Goal: Task Accomplishment & Management: Complete application form

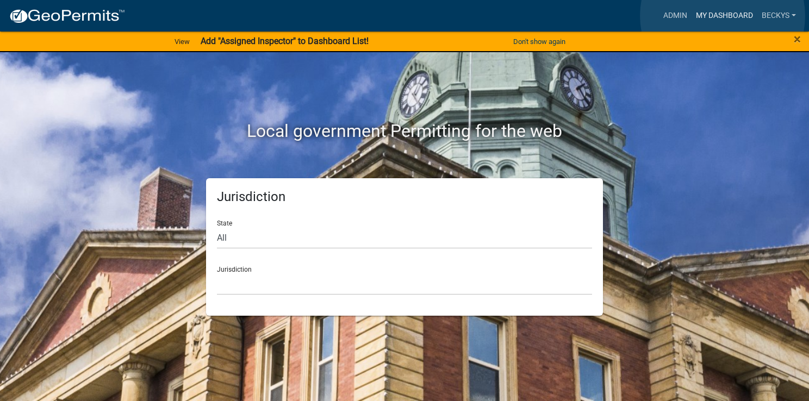
click at [723, 16] on link "My Dashboard" at bounding box center [725, 15] width 66 height 21
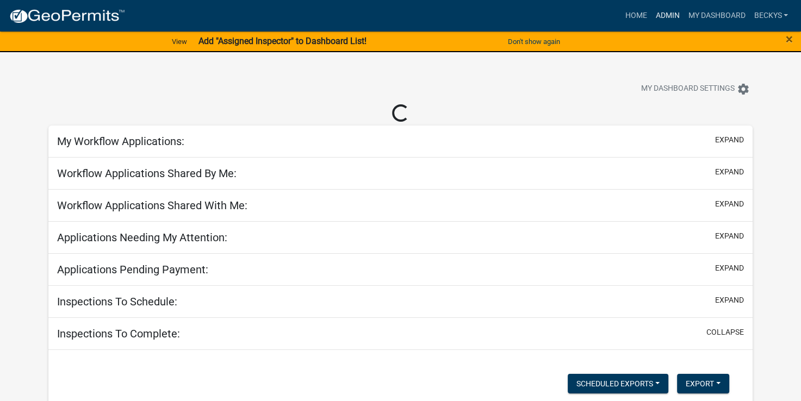
click at [662, 20] on link "Admin" at bounding box center [667, 15] width 33 height 21
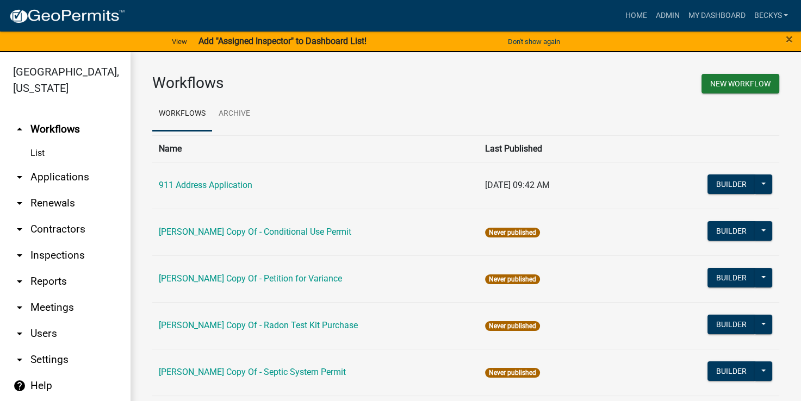
click at [82, 164] on link "arrow_drop_down Applications" at bounding box center [65, 177] width 131 height 26
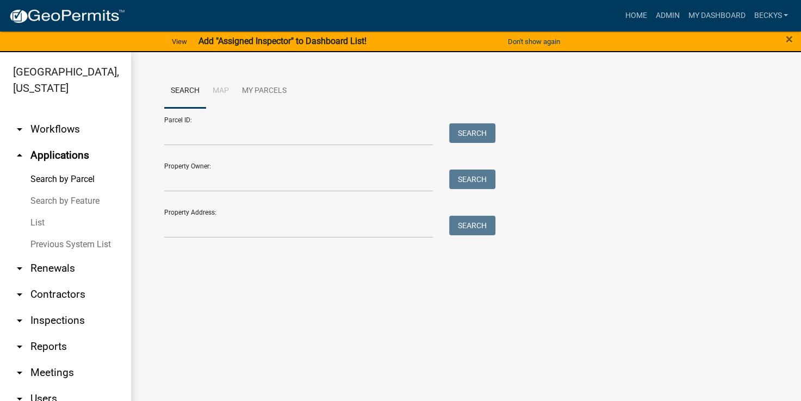
click at [40, 212] on link "List" at bounding box center [65, 223] width 131 height 22
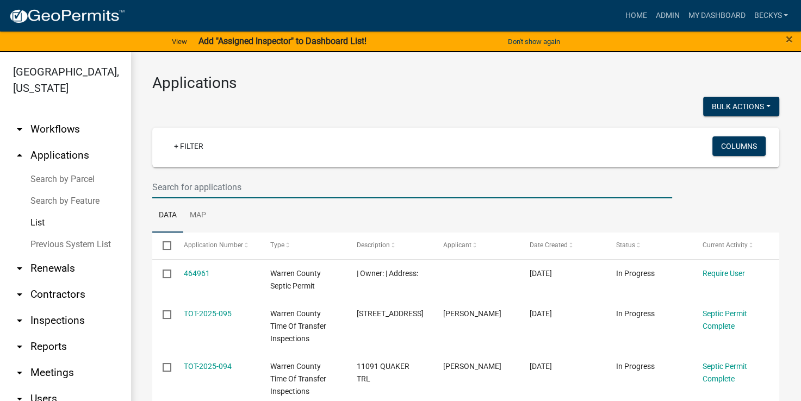
click at [153, 183] on input "text" at bounding box center [412, 187] width 520 height 22
click at [153, 189] on input "text" at bounding box center [412, 187] width 520 height 22
drag, startPoint x: 153, startPoint y: 189, endPoint x: 148, endPoint y: 137, distance: 52.4
click at [153, 189] on input "text" at bounding box center [412, 187] width 520 height 22
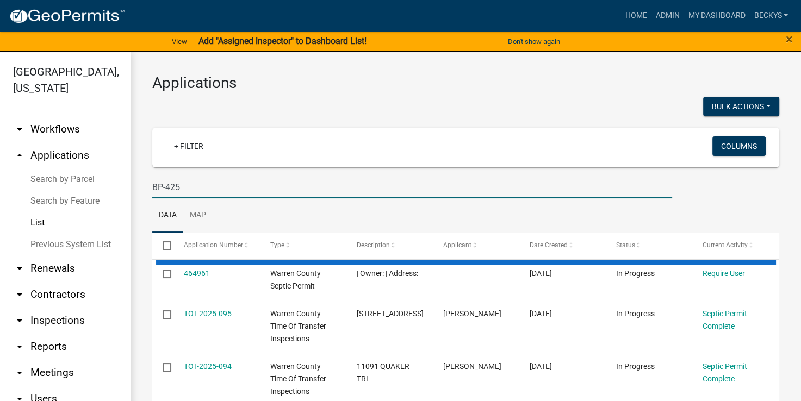
type input "BP-425"
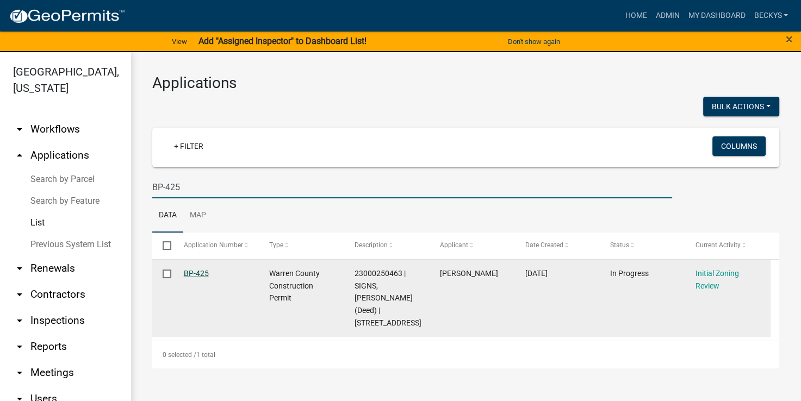
click at [206, 277] on link "BP-425" at bounding box center [196, 273] width 25 height 9
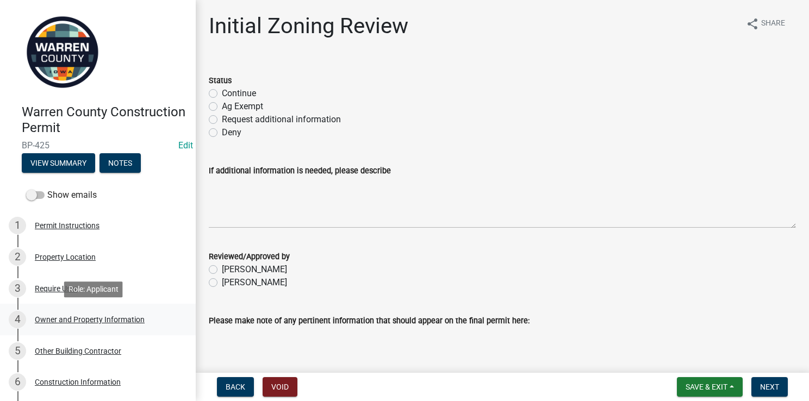
click at [65, 317] on div "Owner and Property Information" at bounding box center [90, 320] width 110 height 8
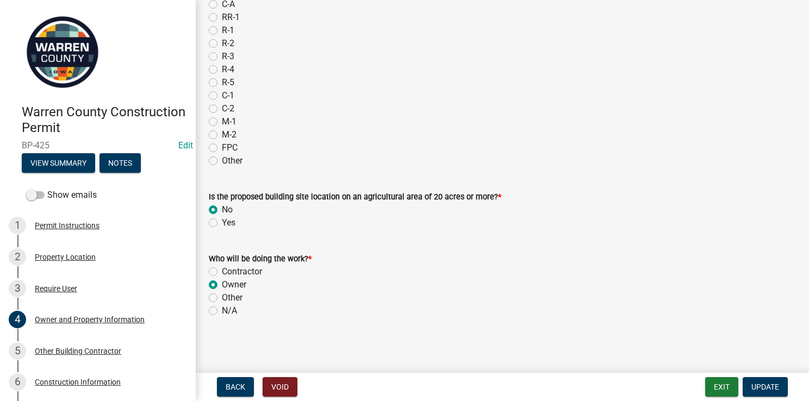
scroll to position [967, 0]
click at [96, 353] on div "Other Building Contractor" at bounding box center [78, 352] width 86 height 8
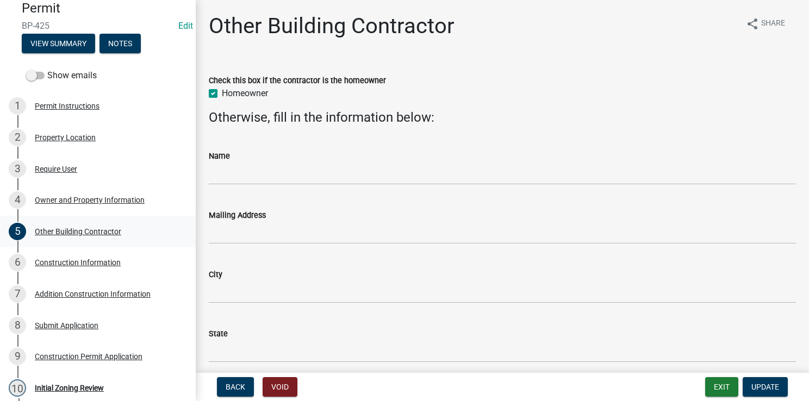
scroll to position [120, 0]
click at [60, 266] on div "Construction Information" at bounding box center [78, 263] width 86 height 8
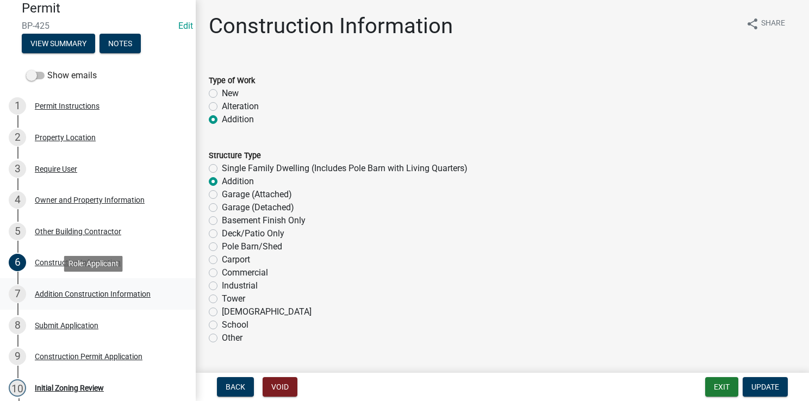
click at [54, 295] on div "Addition Construction Information" at bounding box center [93, 294] width 116 height 8
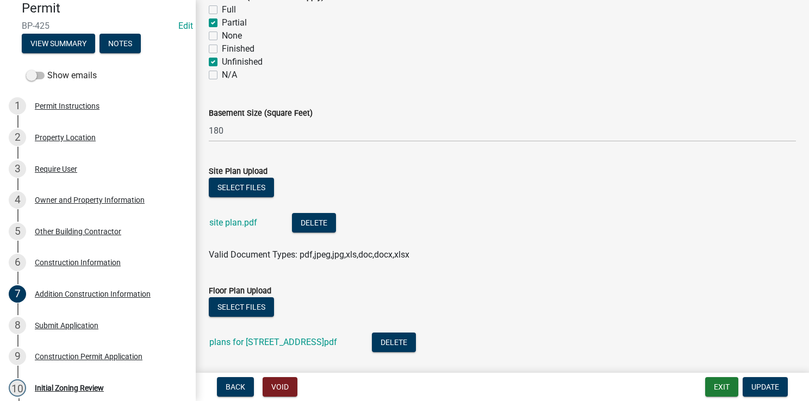
scroll to position [519, 0]
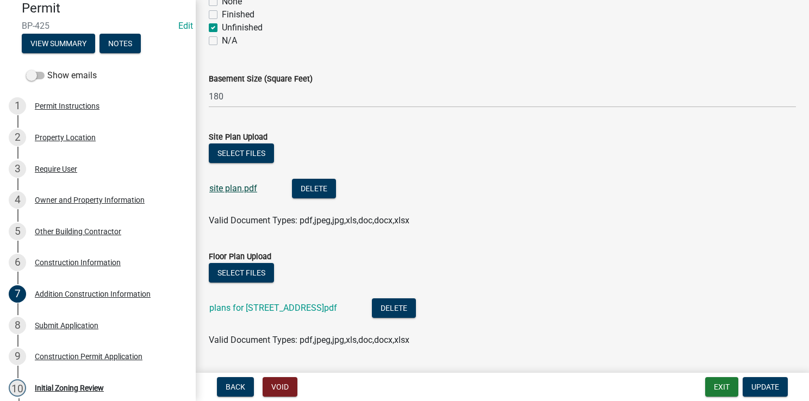
click at [225, 191] on link "site plan.pdf" at bounding box center [233, 188] width 48 height 10
click at [249, 310] on link "plans for [STREET_ADDRESS]pdf" at bounding box center [273, 308] width 128 height 10
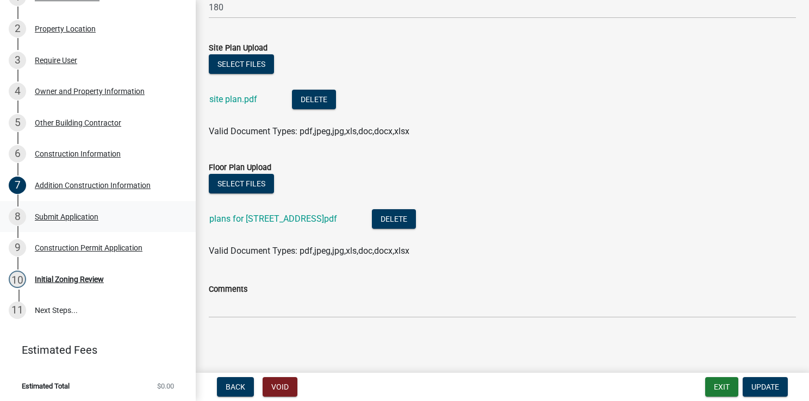
scroll to position [228, 0]
click at [66, 278] on div "Initial Zoning Review" at bounding box center [69, 280] width 69 height 8
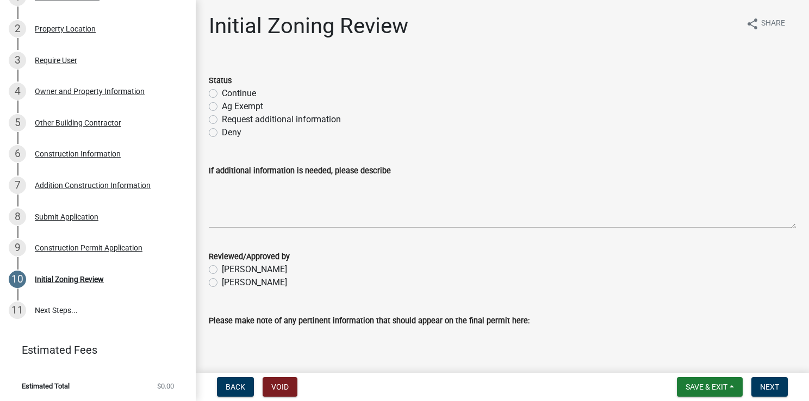
click at [222, 122] on label "Request additional information" at bounding box center [281, 119] width 119 height 13
click at [222, 120] on input "Request additional information" at bounding box center [225, 116] width 7 height 7
radio input "true"
click at [222, 283] on label "[PERSON_NAME]" at bounding box center [254, 282] width 65 height 13
click at [222, 283] on input "[PERSON_NAME]" at bounding box center [225, 279] width 7 height 7
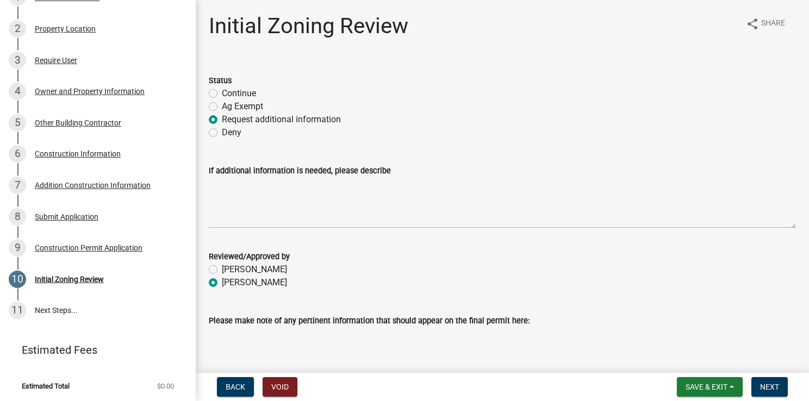
radio input "true"
click at [766, 388] on span "Next" at bounding box center [769, 387] width 19 height 9
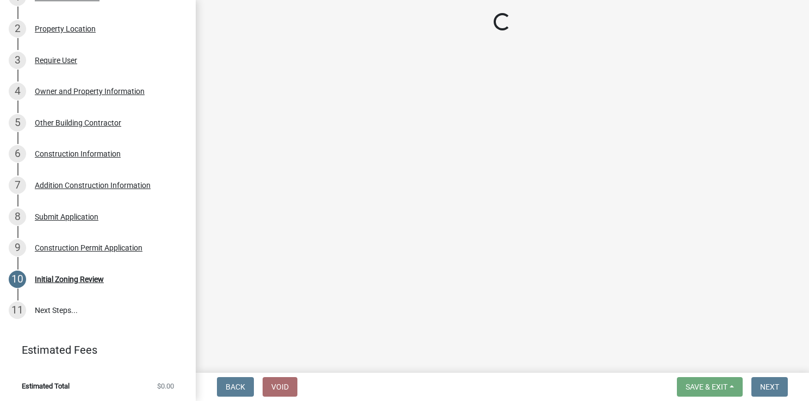
scroll to position [291, 0]
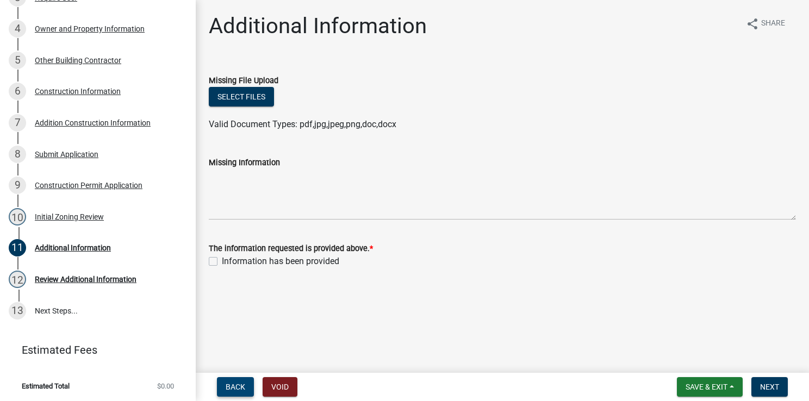
click at [241, 384] on span "Back" at bounding box center [236, 387] width 20 height 9
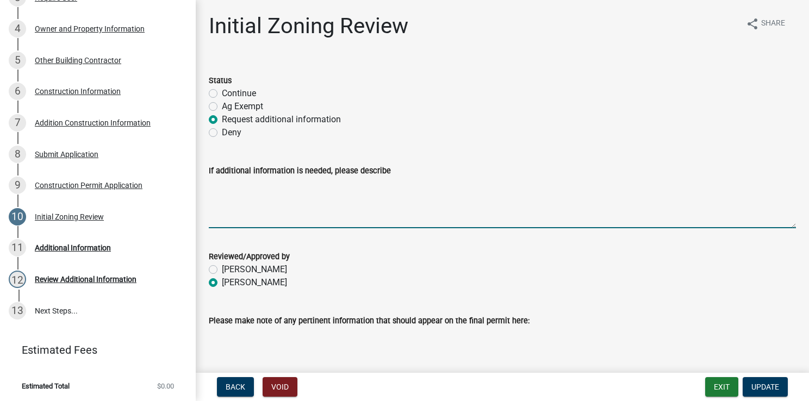
click at [219, 183] on textarea "If additional information is needed, please describe" at bounding box center [502, 202] width 587 height 51
type textarea "Please provide the estimate cost of the addition."
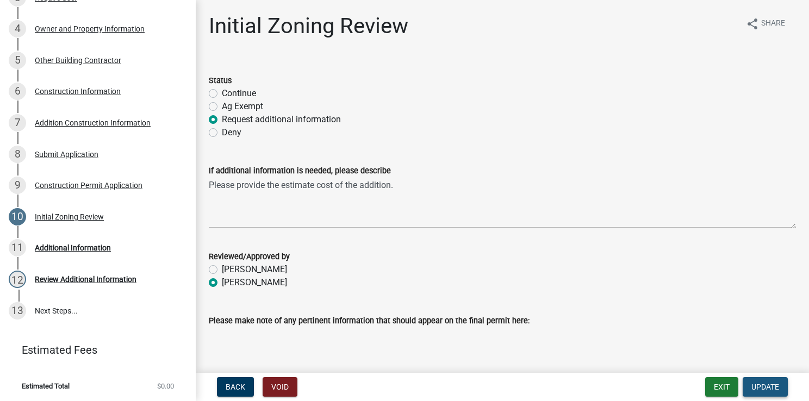
click at [761, 386] on span "Update" at bounding box center [766, 387] width 28 height 9
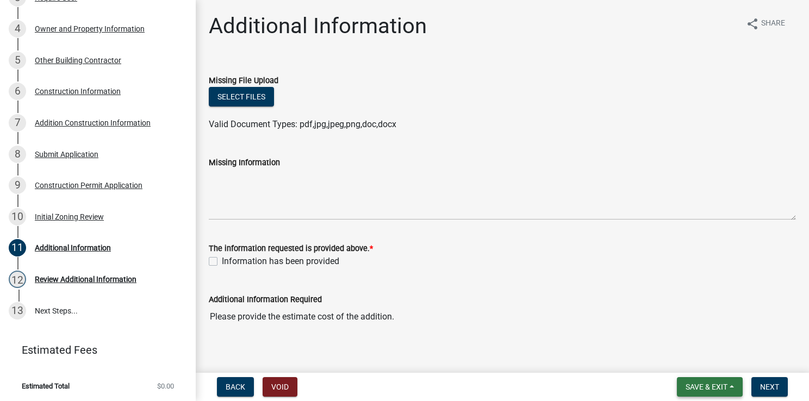
click at [727, 387] on span "Save & Exit" at bounding box center [707, 387] width 42 height 9
click at [698, 359] on button "Save & Exit" at bounding box center [699, 359] width 87 height 26
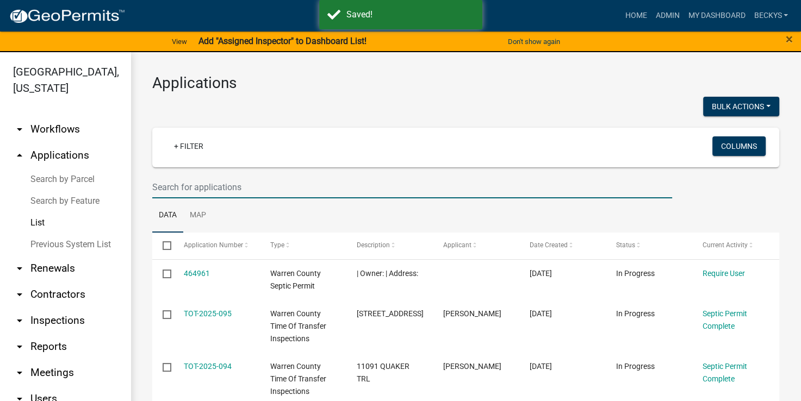
click at [152, 186] on input "text" at bounding box center [412, 187] width 520 height 22
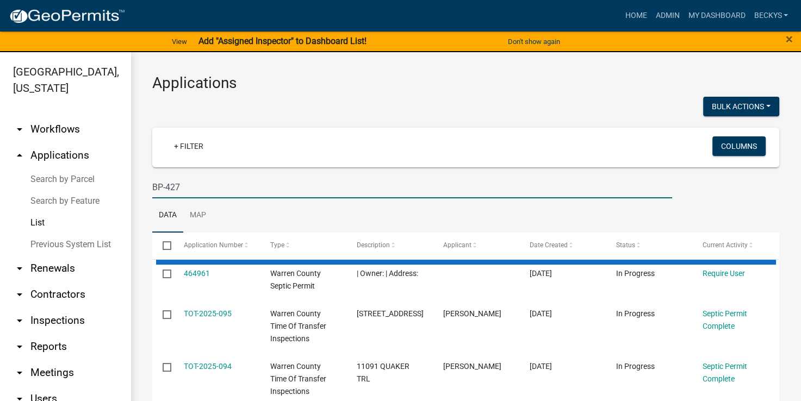
type input "BP-427"
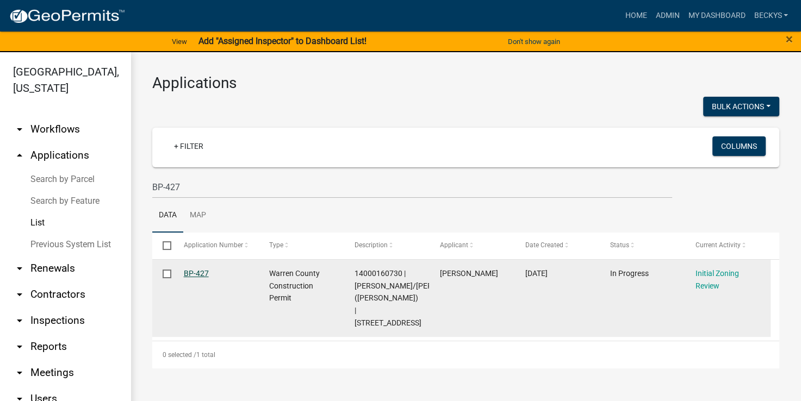
click at [199, 271] on link "BP-427" at bounding box center [196, 273] width 25 height 9
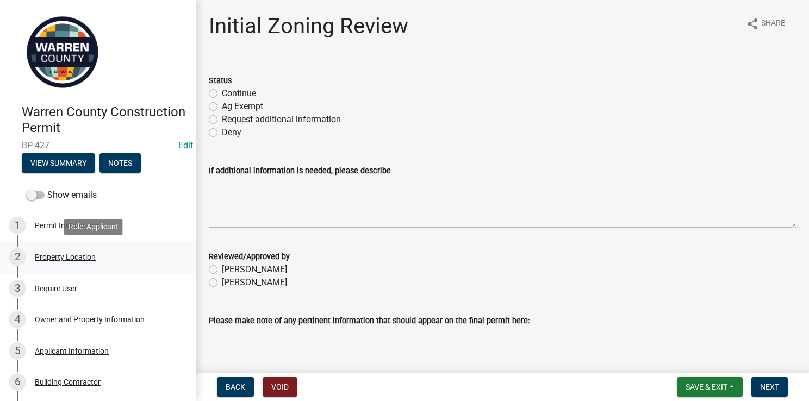
click at [61, 258] on div "Property Location" at bounding box center [65, 257] width 61 height 8
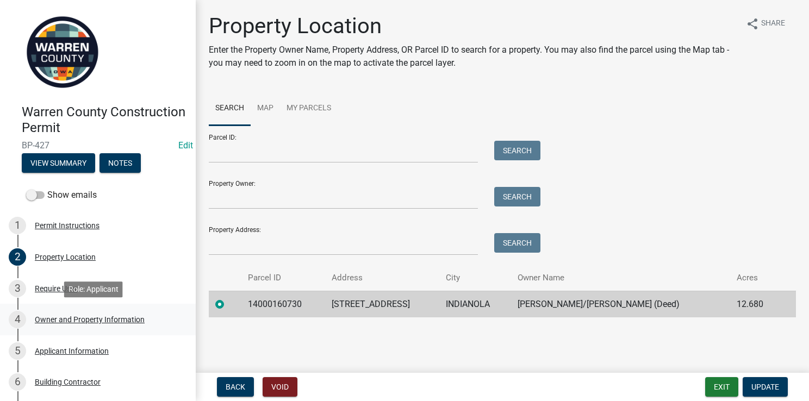
click at [57, 319] on div "Owner and Property Information" at bounding box center [90, 320] width 110 height 8
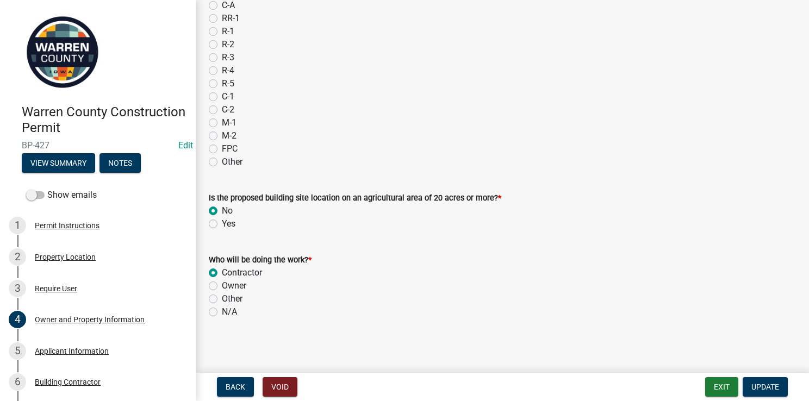
scroll to position [966, 0]
click at [98, 349] on div "Applicant Information" at bounding box center [72, 352] width 74 height 8
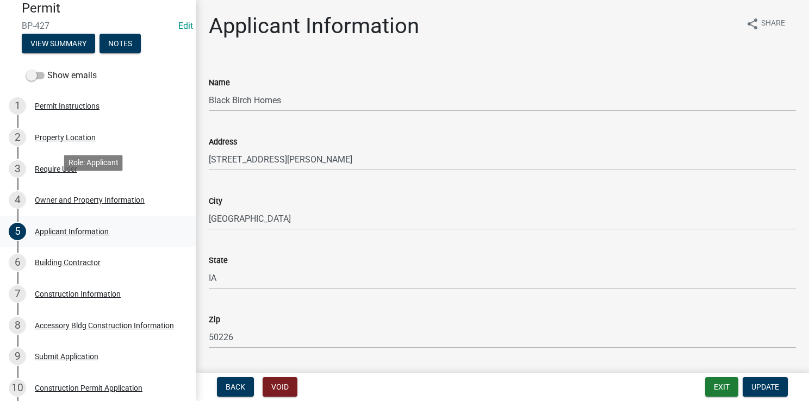
scroll to position [158, 0]
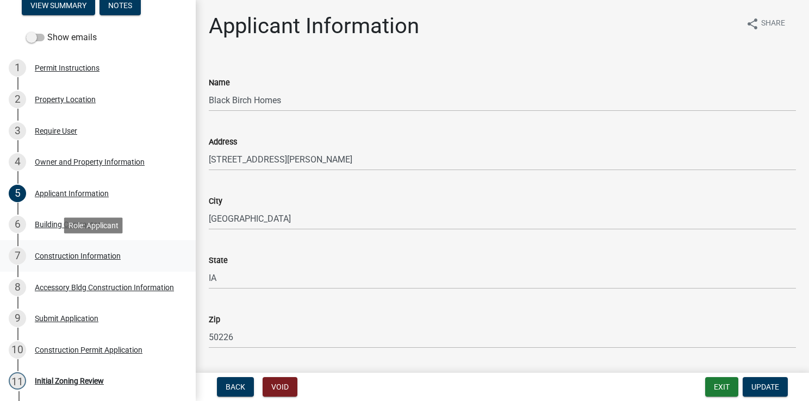
click at [69, 256] on div "Construction Information" at bounding box center [78, 256] width 86 height 8
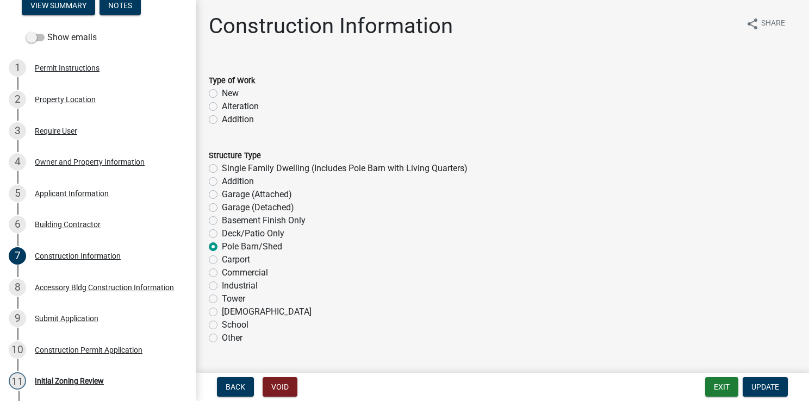
click at [222, 92] on label "New" at bounding box center [230, 93] width 17 height 13
click at [222, 92] on input "New" at bounding box center [225, 90] width 7 height 7
radio input "true"
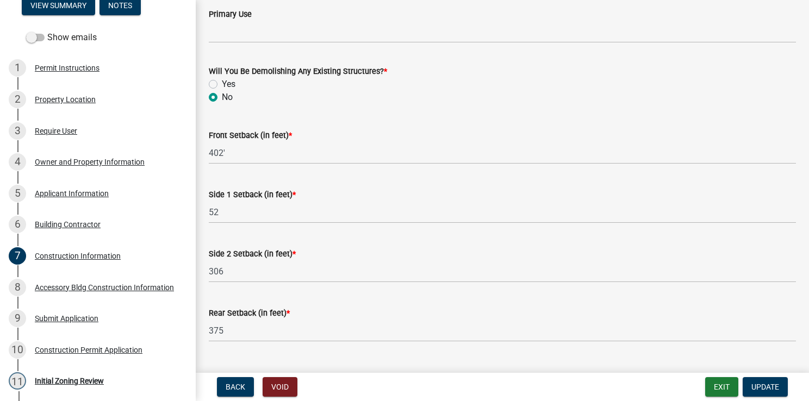
scroll to position [446, 0]
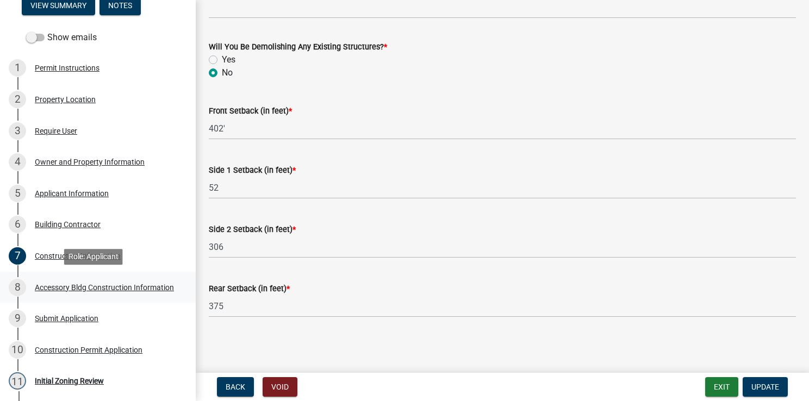
click at [76, 284] on div "Accessory Bldg Construction Information" at bounding box center [104, 288] width 139 height 8
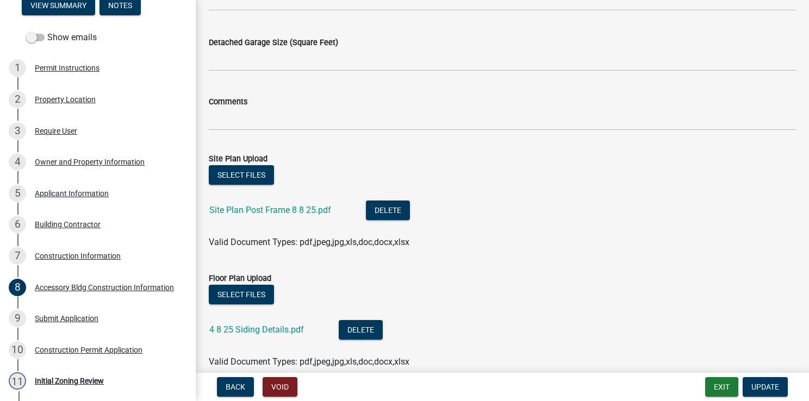
scroll to position [554, 0]
click at [247, 209] on link "Site Plan Post Frame 8 8 25.pdf" at bounding box center [270, 211] width 122 height 10
click at [261, 332] on link "4 8 25 Siding Details.pdf" at bounding box center [256, 330] width 95 height 10
click at [282, 207] on link "Site Plan Post Frame 8 8 25.pdf" at bounding box center [270, 211] width 122 height 10
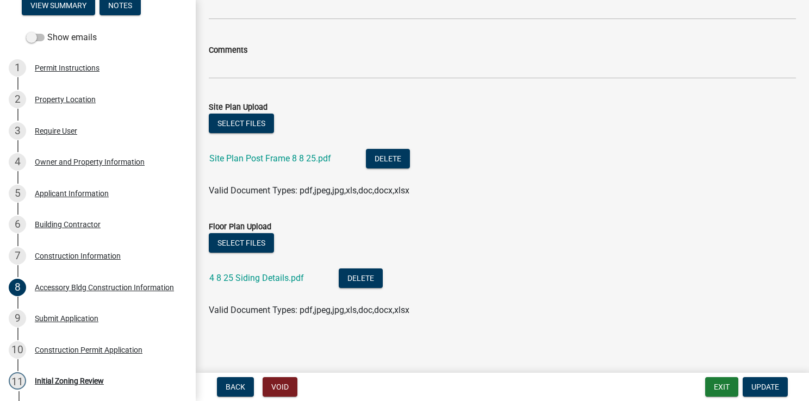
scroll to position [605, 0]
click at [252, 278] on link "4 8 25 Siding Details.pdf" at bounding box center [256, 279] width 95 height 10
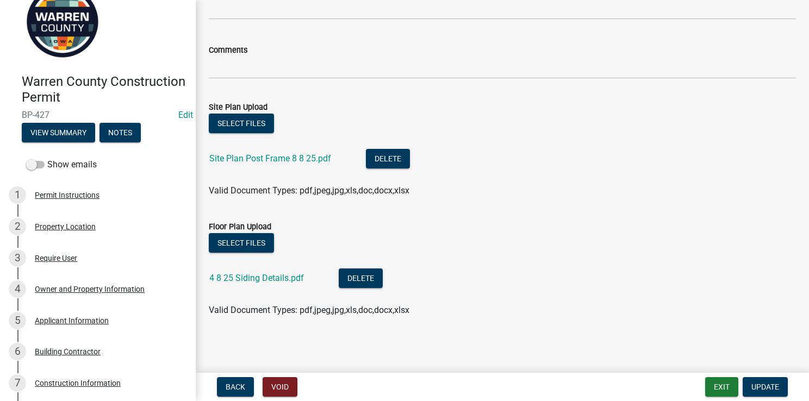
scroll to position [0, 0]
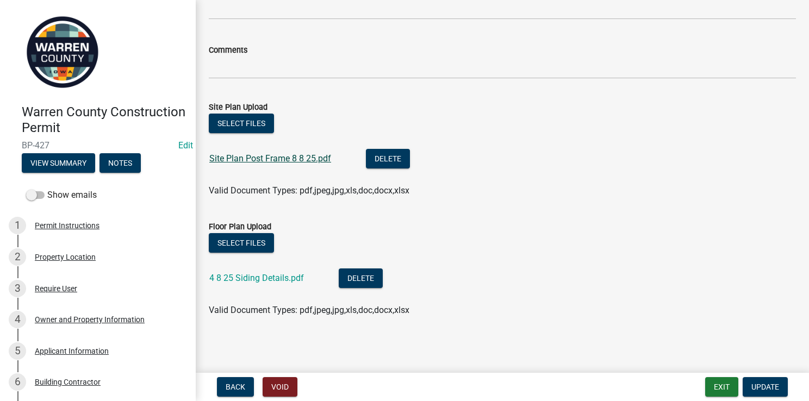
click at [255, 163] on link "Site Plan Post Frame 8 8 25.pdf" at bounding box center [270, 158] width 122 height 10
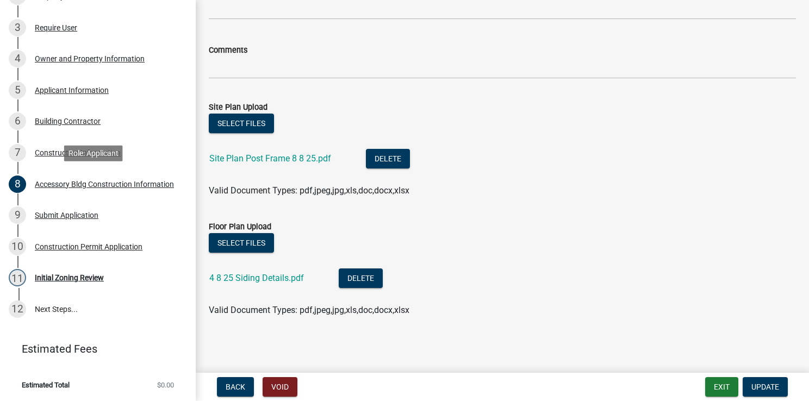
scroll to position [259, 0]
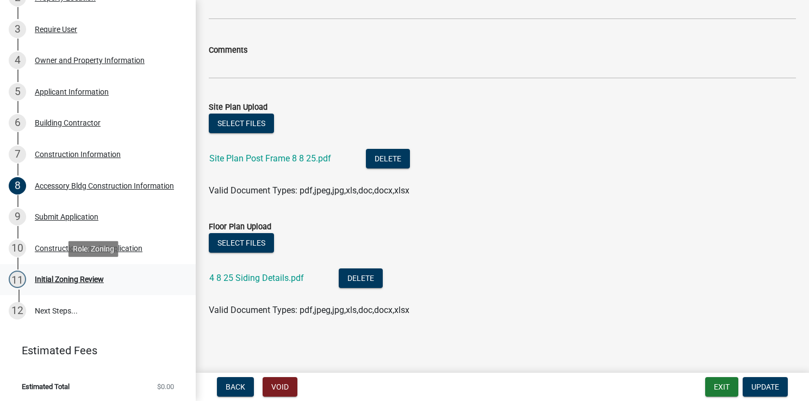
click at [60, 280] on div "Initial Zoning Review" at bounding box center [69, 280] width 69 height 8
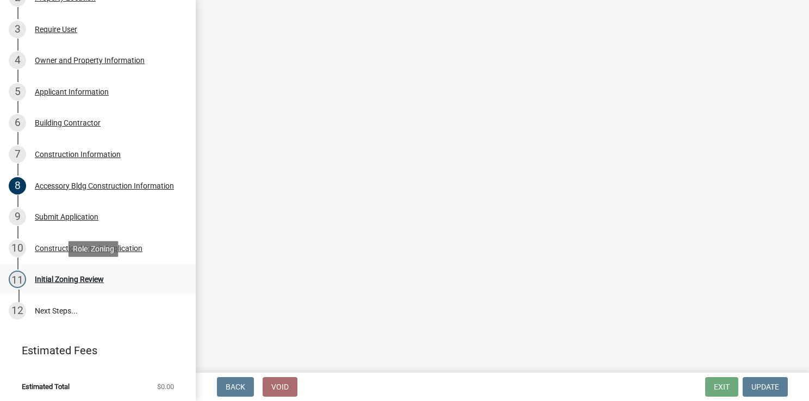
scroll to position [0, 0]
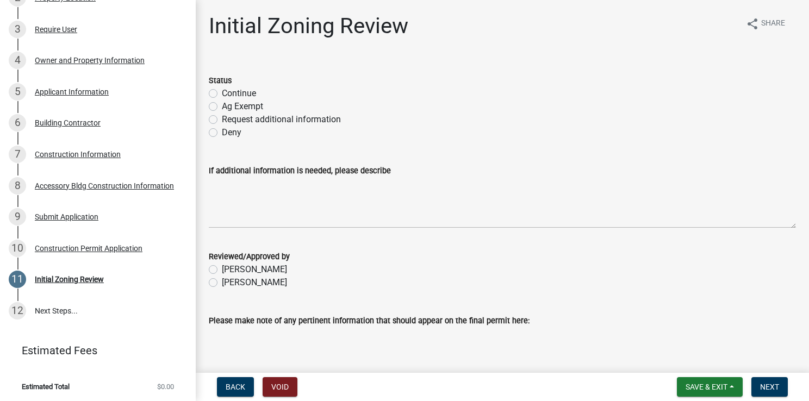
click at [222, 118] on label "Request additional information" at bounding box center [281, 119] width 119 height 13
click at [222, 118] on input "Request additional information" at bounding box center [225, 116] width 7 height 7
radio input "true"
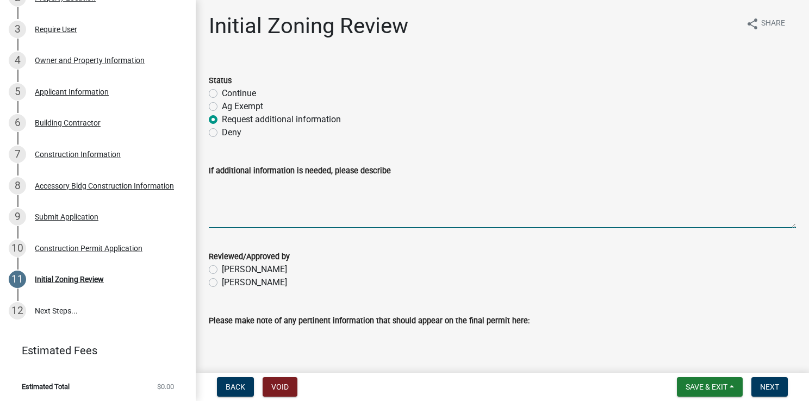
click at [213, 187] on textarea "If additional information is needed, please describe" at bounding box center [502, 202] width 587 height 51
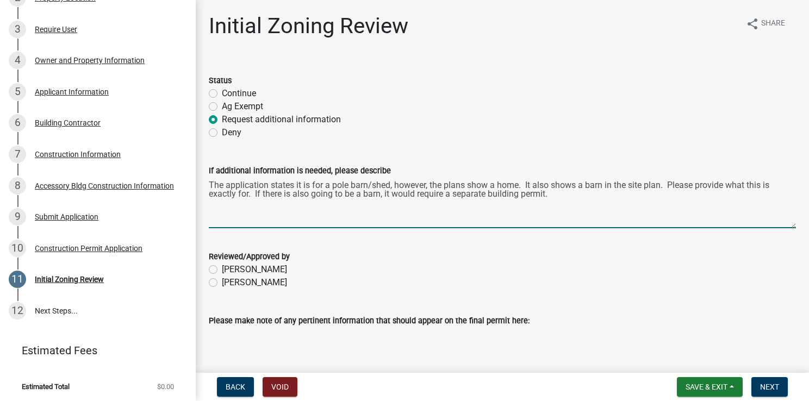
drag, startPoint x: 669, startPoint y: 184, endPoint x: 255, endPoint y: 196, distance: 415.1
click at [254, 196] on textarea "The application states it is for a pole barn/shed, however, the plans show a ho…" at bounding box center [502, 202] width 587 height 51
click at [668, 180] on textarea "The application states it is for a pole barn/shed, however, the plans show a ho…" at bounding box center [502, 202] width 587 height 51
drag, startPoint x: 669, startPoint y: 184, endPoint x: 251, endPoint y: 197, distance: 419.0
click at [251, 197] on textarea "The application states it is for a pole barn/shed, however, the plans show a ho…" at bounding box center [502, 202] width 587 height 51
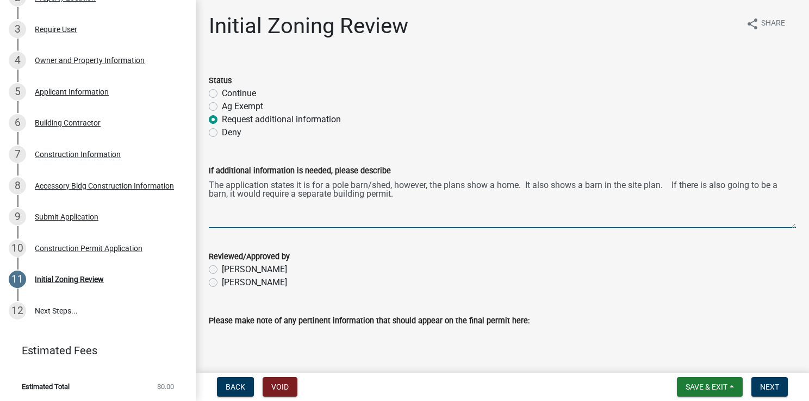
click at [396, 195] on textarea "The application states it is for a pole barn/shed, however, the plans show a ho…" at bounding box center [502, 202] width 587 height 51
paste textarea "Please provide what this is exactly for."
click at [550, 199] on textarea "The application states it is for a pole barn/shed; however, the plans show a ho…" at bounding box center [502, 202] width 587 height 51
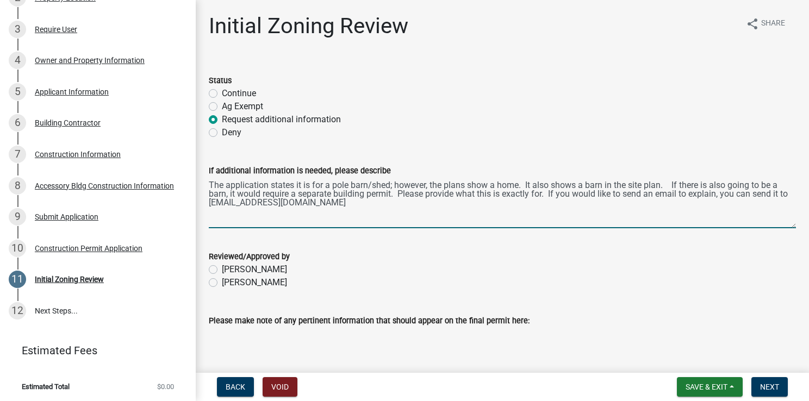
type textarea "The application states it is for a pole barn/shed; however, the plans show a ho…"
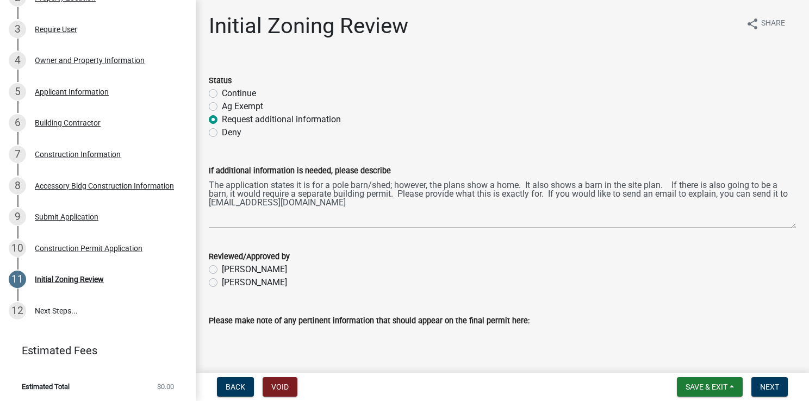
click at [222, 284] on label "[PERSON_NAME]" at bounding box center [254, 282] width 65 height 13
click at [222, 283] on input "[PERSON_NAME]" at bounding box center [225, 279] width 7 height 7
radio input "true"
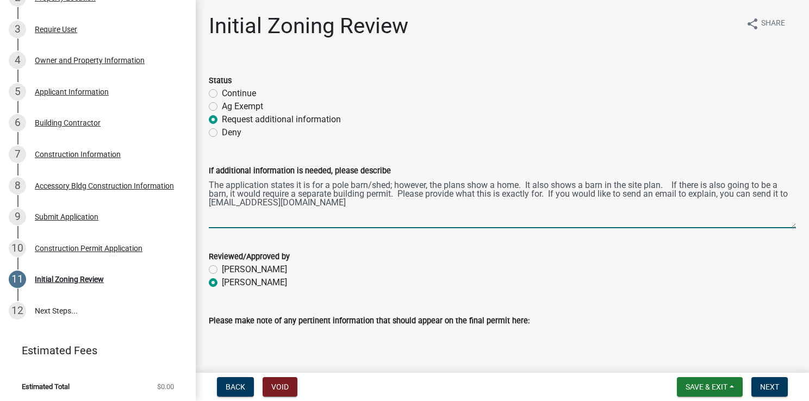
click at [546, 193] on textarea "The application states it is for a pole barn/shed; however, the plans show a ho…" at bounding box center [502, 202] width 587 height 51
type textarea "The application states it is for a pole barn/shed; however, the plans show a ho…"
click at [768, 385] on span "Next" at bounding box center [769, 387] width 19 height 9
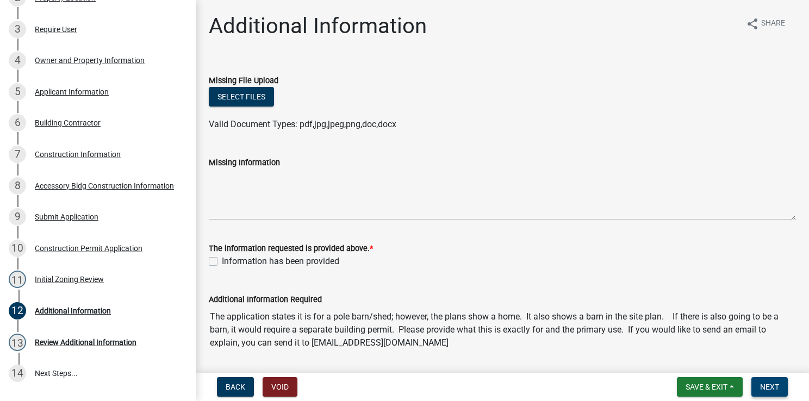
scroll to position [322, 0]
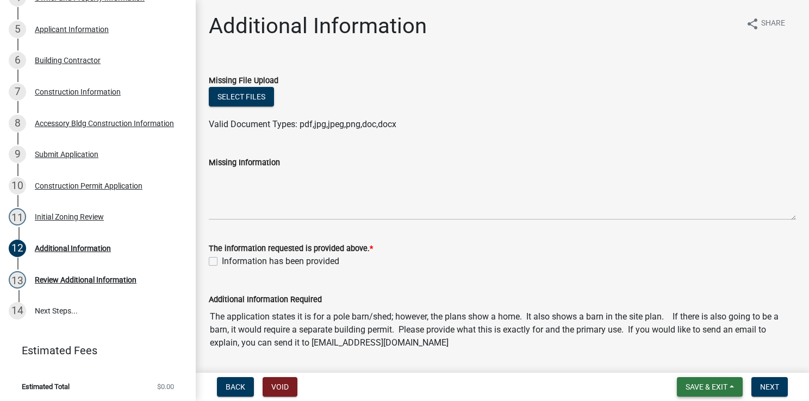
click at [711, 387] on span "Save & Exit" at bounding box center [707, 387] width 42 height 9
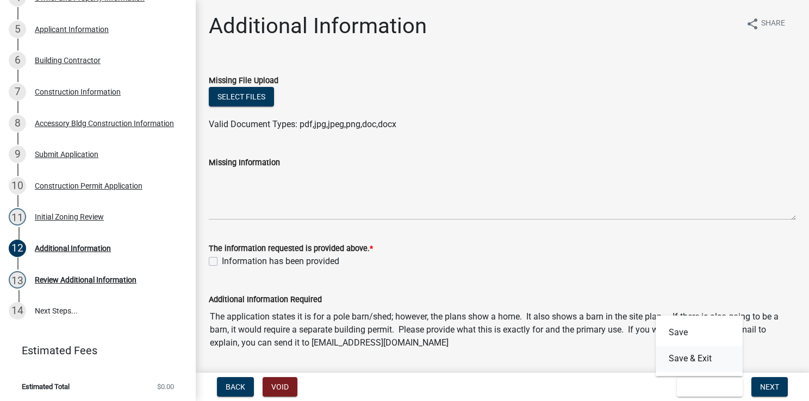
click at [693, 361] on button "Save & Exit" at bounding box center [699, 359] width 87 height 26
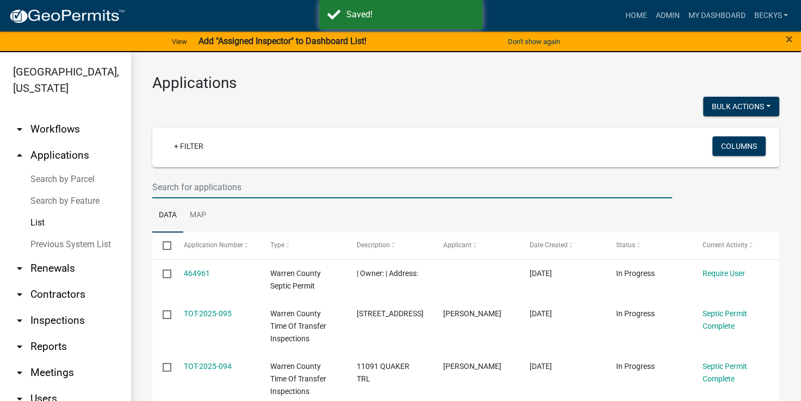
click at [172, 185] on input "text" at bounding box center [412, 187] width 520 height 22
type input "BP-425"
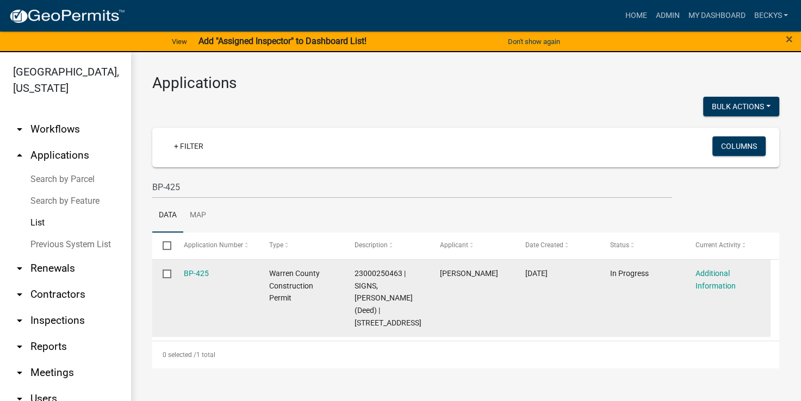
click at [196, 268] on div "BP-425" at bounding box center [216, 274] width 65 height 13
click at [196, 273] on link "BP-425" at bounding box center [196, 273] width 25 height 9
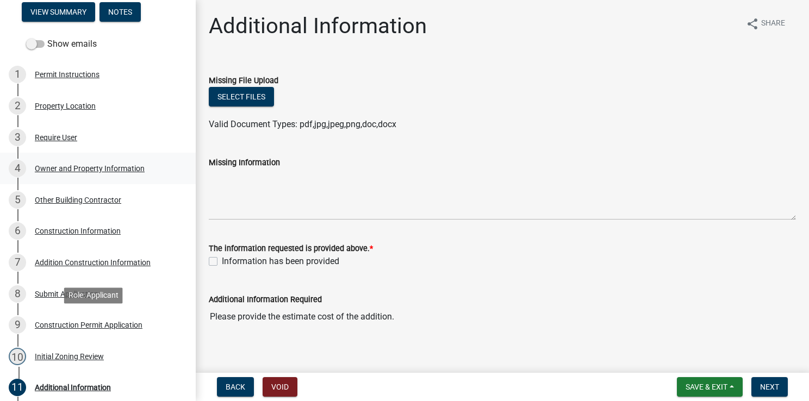
scroll to position [150, 0]
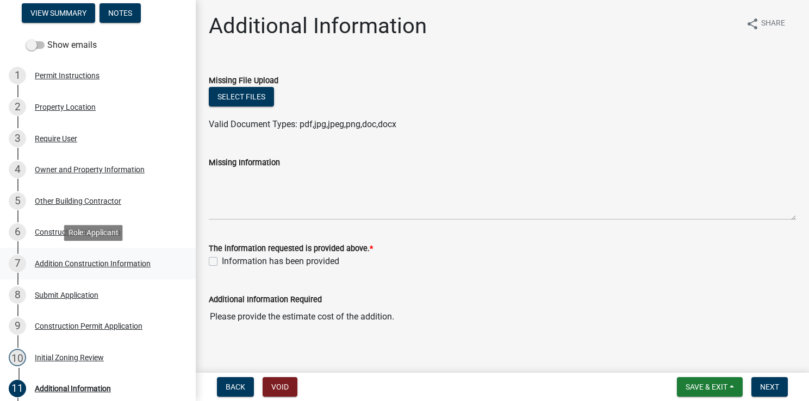
click at [71, 266] on div "Addition Construction Information" at bounding box center [93, 264] width 116 height 8
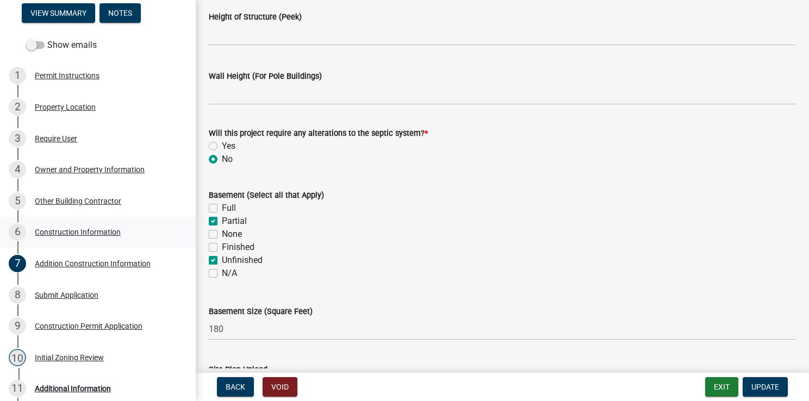
scroll to position [286, 0]
click at [88, 232] on div "Construction Information" at bounding box center [78, 232] width 86 height 8
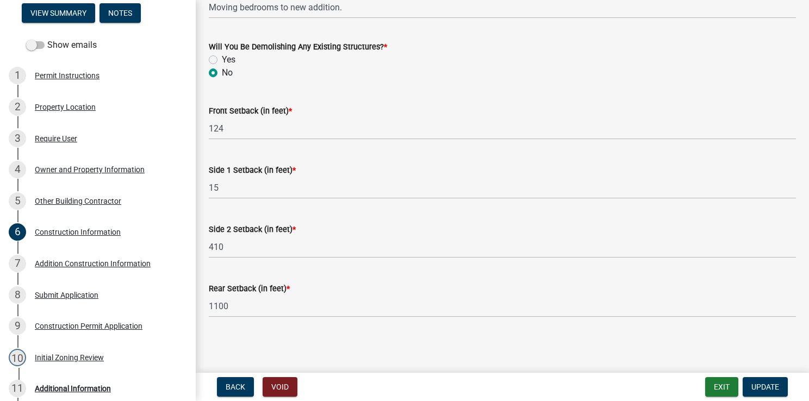
scroll to position [446, 0]
click at [718, 382] on button "Exit" at bounding box center [721, 387] width 33 height 20
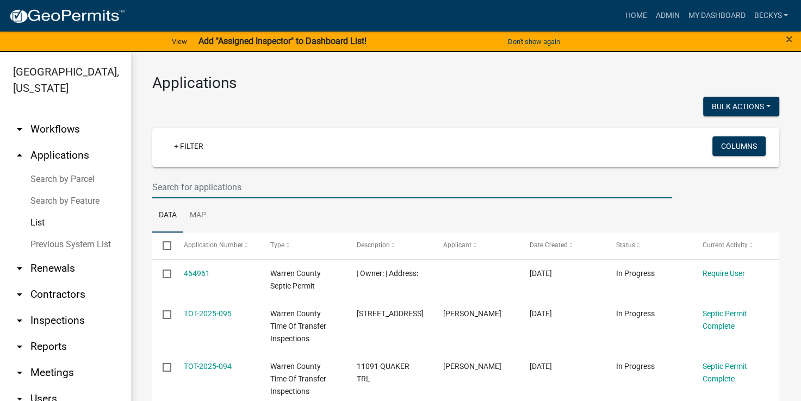
click at [160, 189] on input "text" at bounding box center [412, 187] width 520 height 22
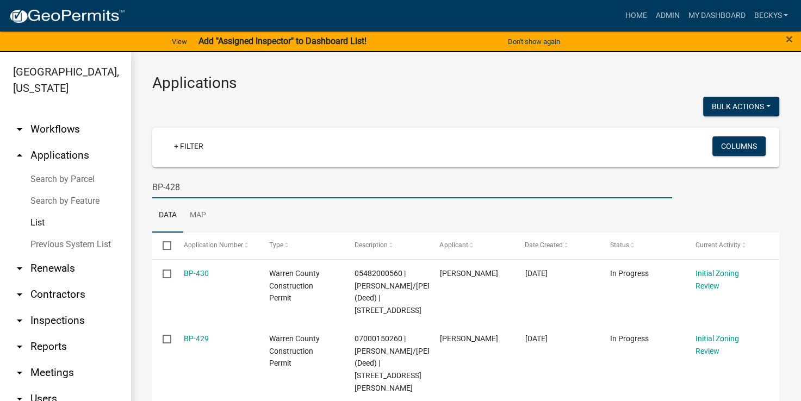
type input "BP-428"
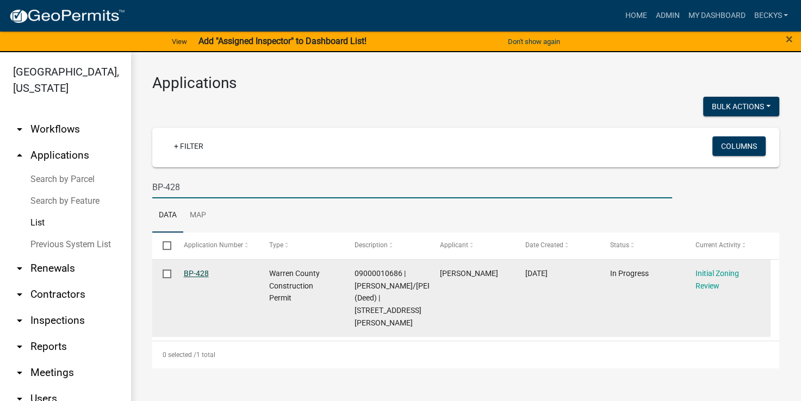
click at [193, 274] on link "BP-428" at bounding box center [196, 273] width 25 height 9
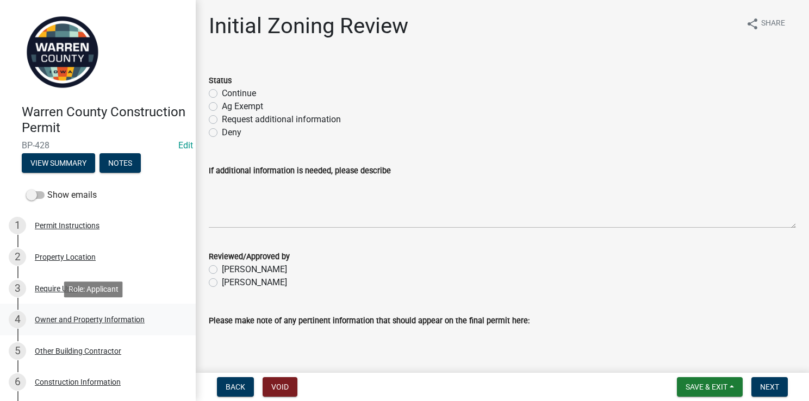
click at [47, 318] on div "Owner and Property Information" at bounding box center [90, 320] width 110 height 8
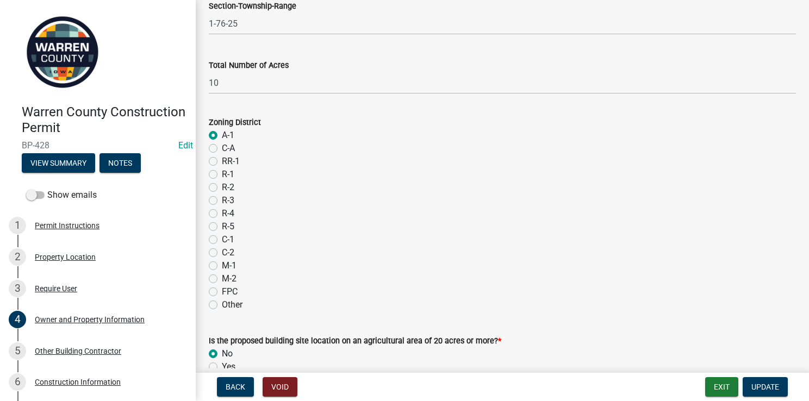
scroll to position [967, 0]
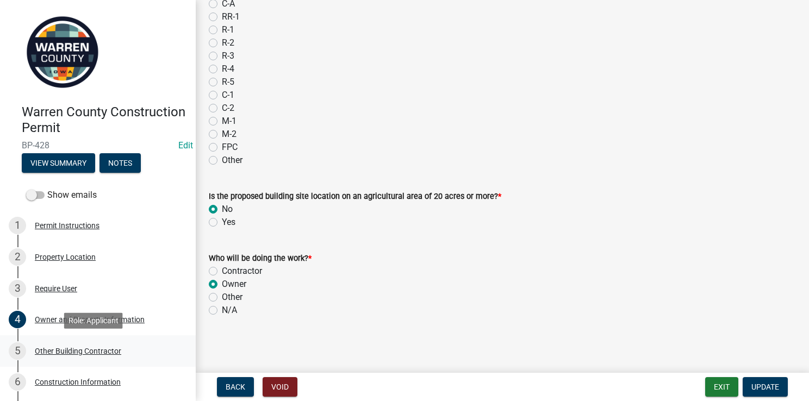
click at [93, 348] on div "Other Building Contractor" at bounding box center [78, 352] width 86 height 8
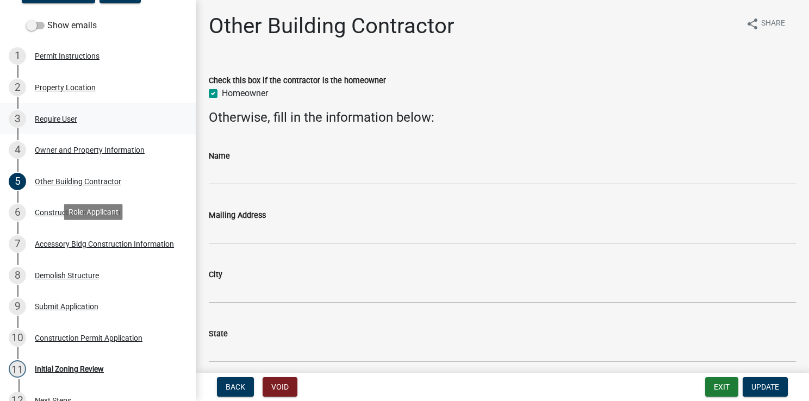
scroll to position [171, 0]
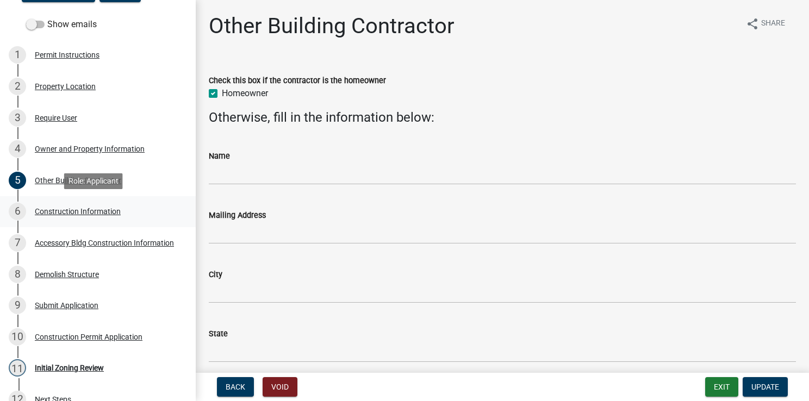
click at [52, 216] on div "6 Construction Information" at bounding box center [94, 211] width 170 height 17
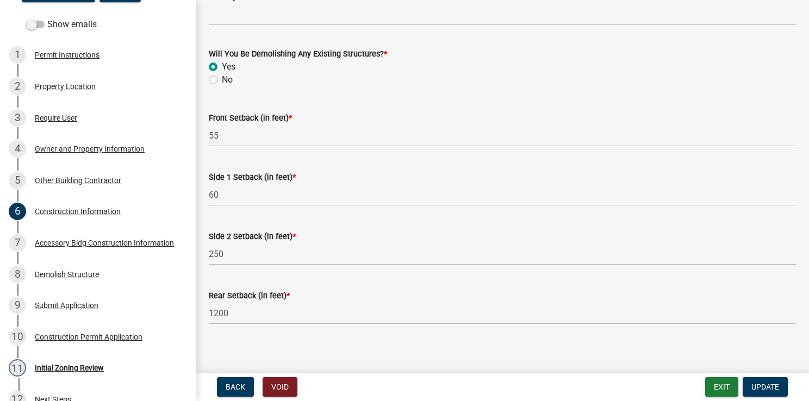
scroll to position [446, 0]
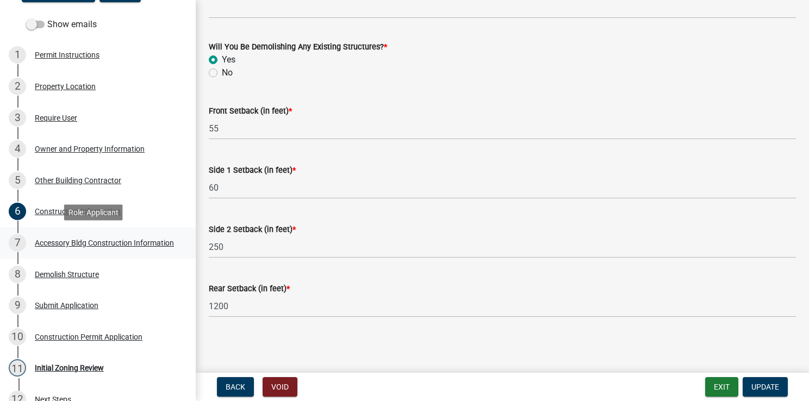
click at [94, 239] on div "Accessory Bldg Construction Information" at bounding box center [104, 243] width 139 height 8
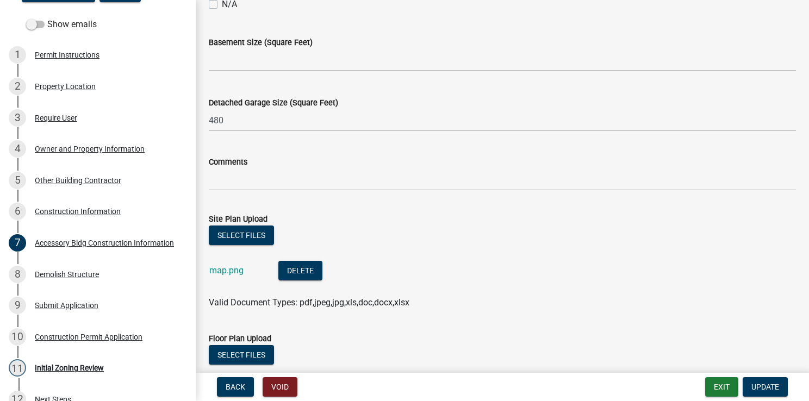
scroll to position [493, 0]
click at [225, 271] on link "map.png" at bounding box center [226, 271] width 34 height 10
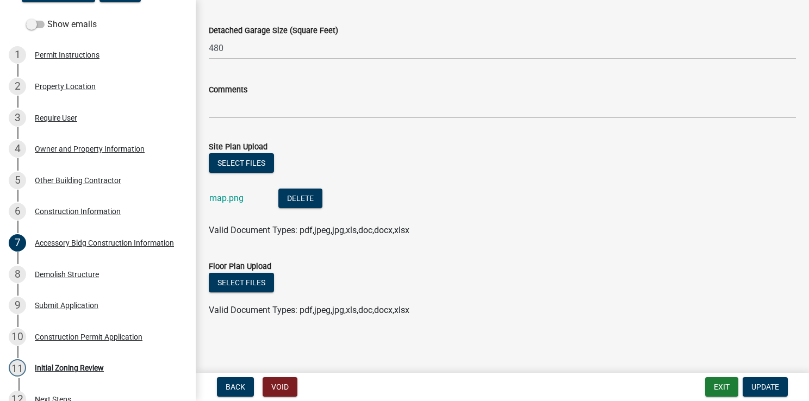
scroll to position [566, 0]
click at [66, 278] on div "8 Demolish Structure" at bounding box center [94, 274] width 170 height 17
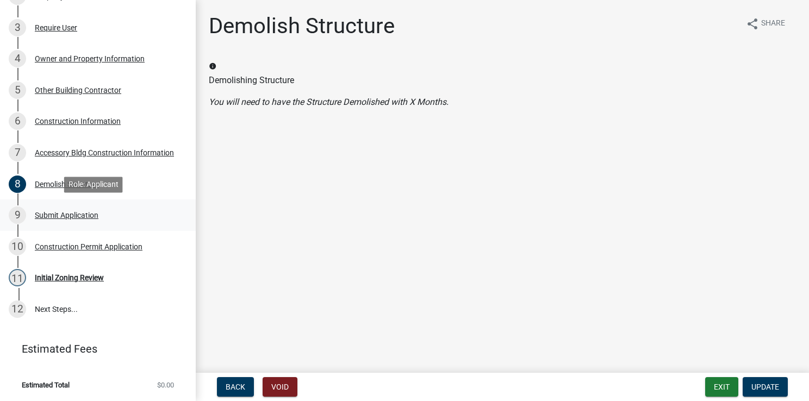
scroll to position [261, 0]
click at [71, 280] on div "Initial Zoning Review" at bounding box center [69, 278] width 69 height 8
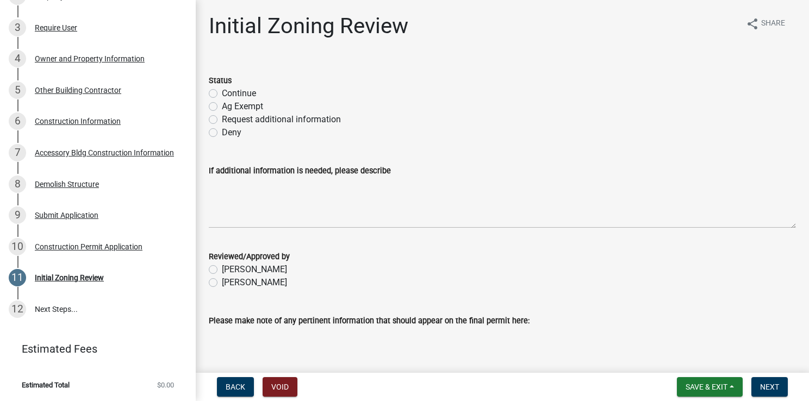
click at [222, 122] on label "Request additional information" at bounding box center [281, 119] width 119 height 13
click at [222, 120] on input "Request additional information" at bounding box center [225, 116] width 7 height 7
radio input "true"
click at [222, 281] on label "[PERSON_NAME]" at bounding box center [254, 282] width 65 height 13
click at [222, 281] on input "[PERSON_NAME]" at bounding box center [225, 279] width 7 height 7
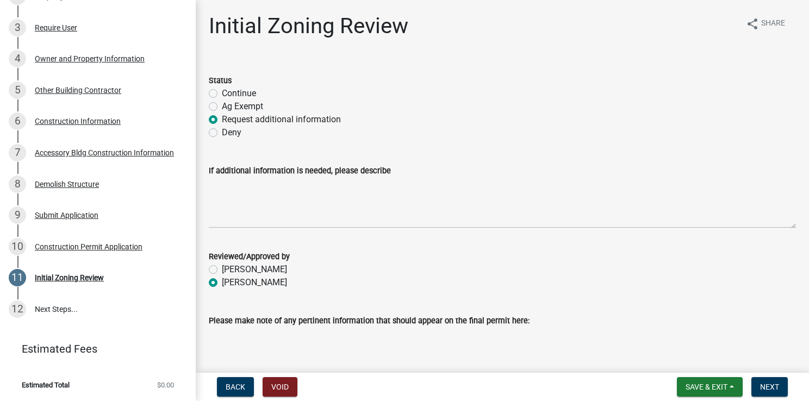
radio input "true"
click at [771, 383] on span "Next" at bounding box center [769, 387] width 19 height 9
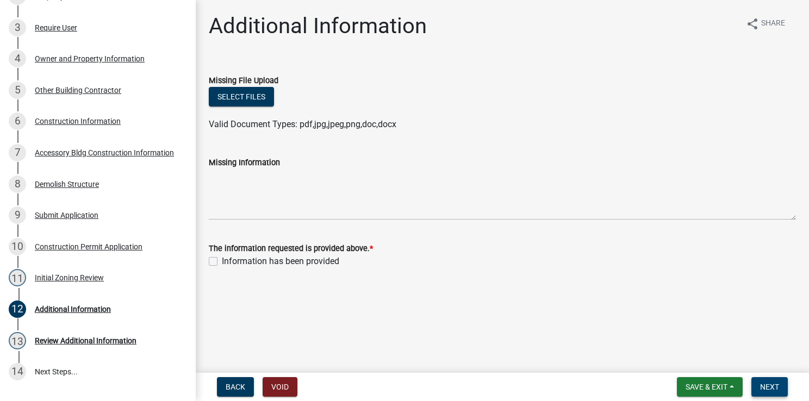
scroll to position [324, 0]
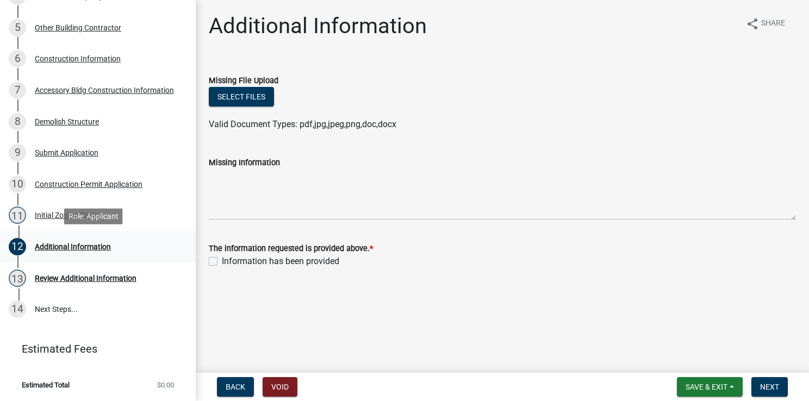
click at [95, 243] on div "Additional Information" at bounding box center [73, 247] width 76 height 8
click at [67, 218] on div "Initial Zoning Review" at bounding box center [69, 216] width 69 height 8
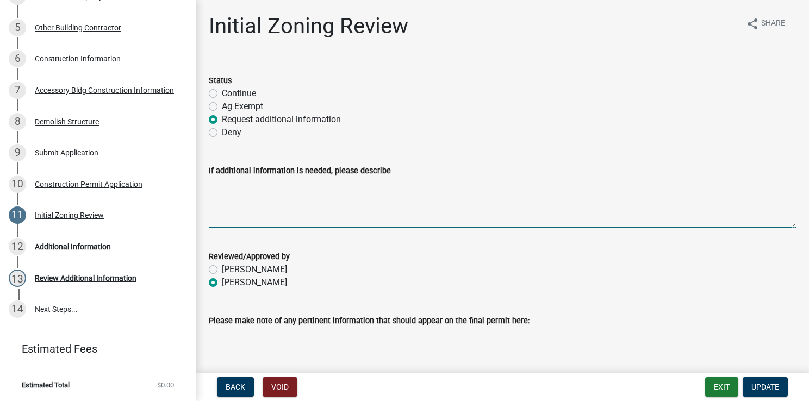
click at [218, 187] on textarea "If additional information is needed, please describe" at bounding box center [502, 202] width 587 height 51
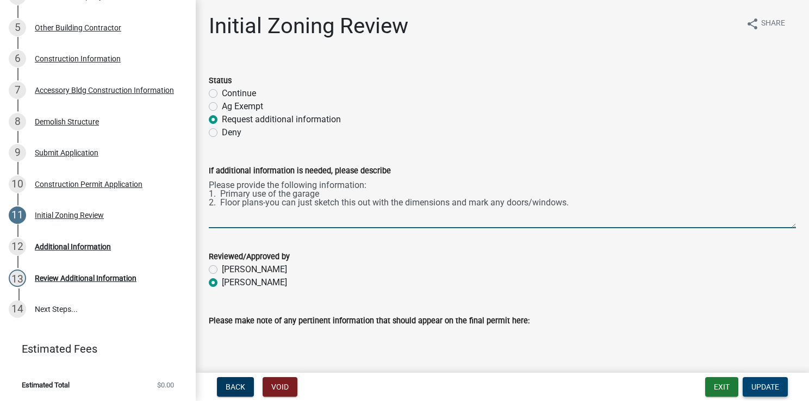
type textarea "Please provide the following information: 1. Primary use of the garage 2. Floor…"
click at [757, 384] on span "Update" at bounding box center [766, 387] width 28 height 9
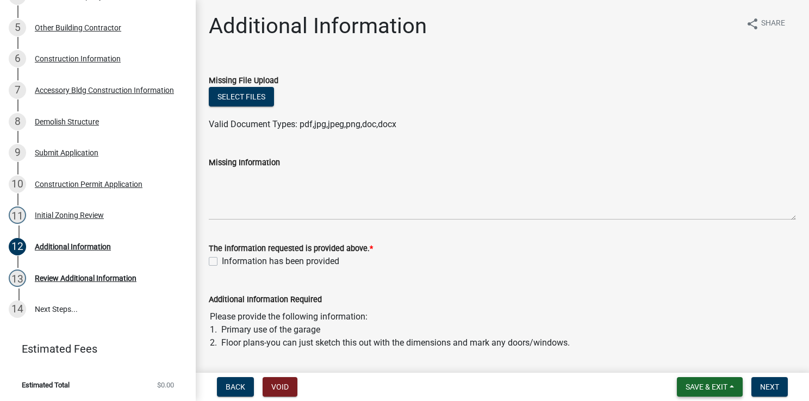
click at [723, 387] on span "Save & Exit" at bounding box center [707, 387] width 42 height 9
click at [701, 360] on button "Save & Exit" at bounding box center [699, 359] width 87 height 26
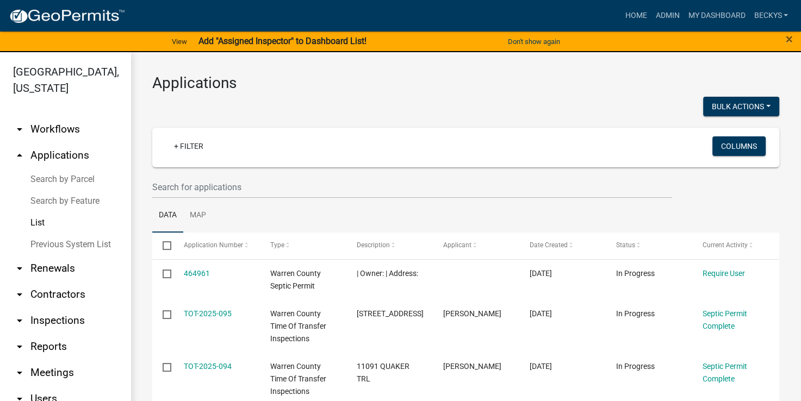
click at [42, 212] on link "List" at bounding box center [65, 223] width 131 height 22
click at [160, 182] on input "text" at bounding box center [412, 187] width 520 height 22
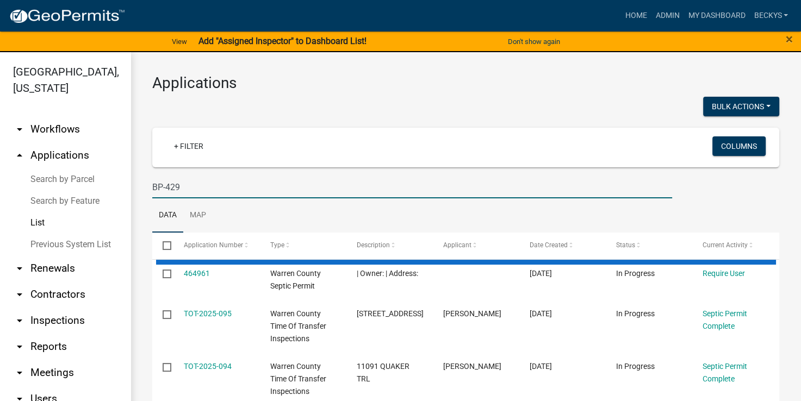
type input "BP-429"
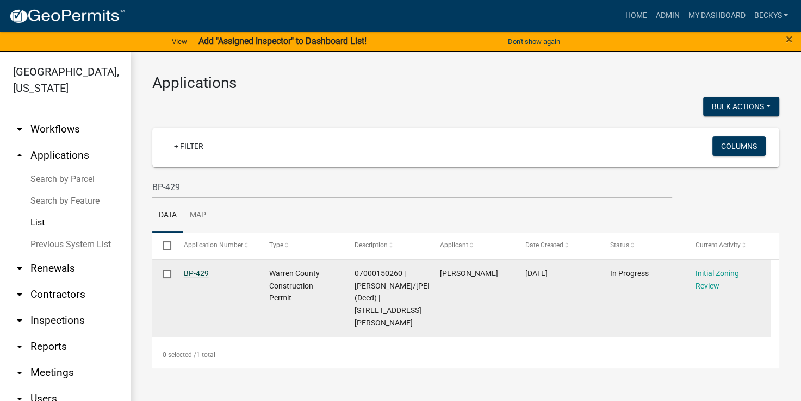
click at [197, 271] on link "BP-429" at bounding box center [196, 273] width 25 height 9
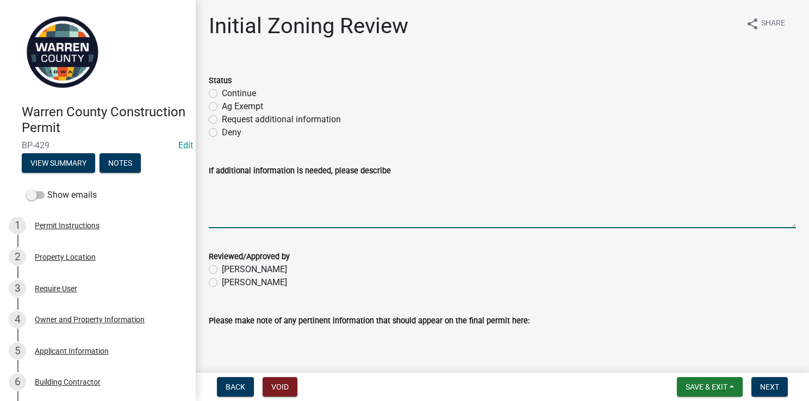
click at [238, 215] on textarea "If additional information is needed, please describe" at bounding box center [502, 202] width 587 height 51
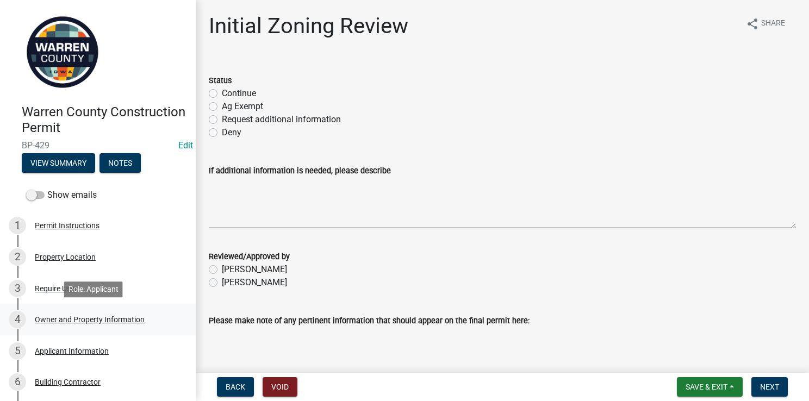
click at [66, 317] on div "Owner and Property Information" at bounding box center [90, 320] width 110 height 8
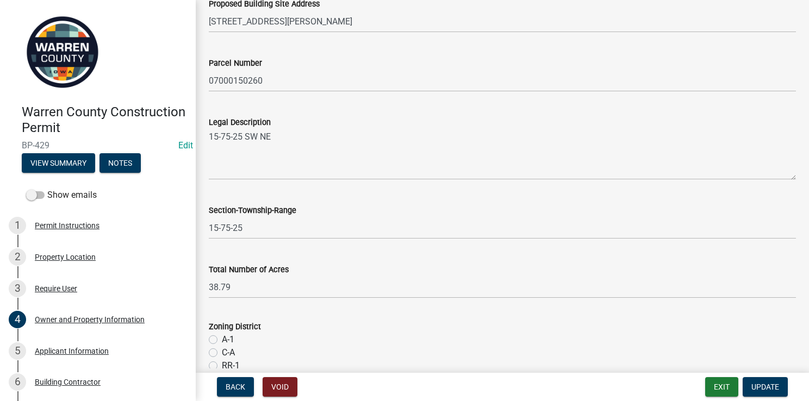
scroll to position [672, 0]
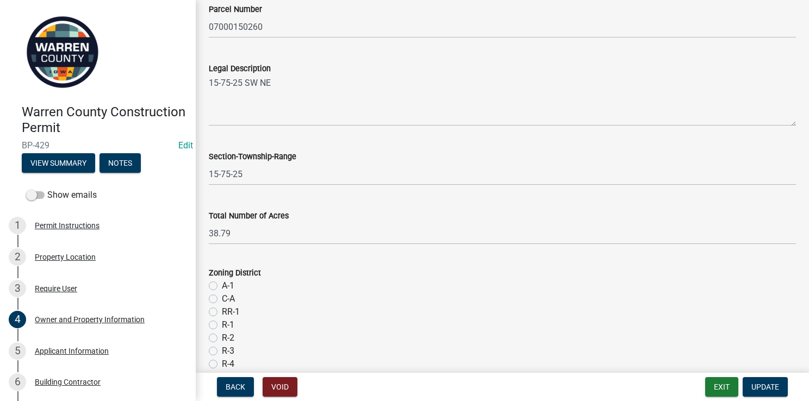
click at [219, 286] on div "A-1" at bounding box center [502, 286] width 587 height 13
click at [222, 286] on label "A-1" at bounding box center [228, 286] width 13 height 13
click at [222, 286] on input "A-1" at bounding box center [225, 283] width 7 height 7
radio input "true"
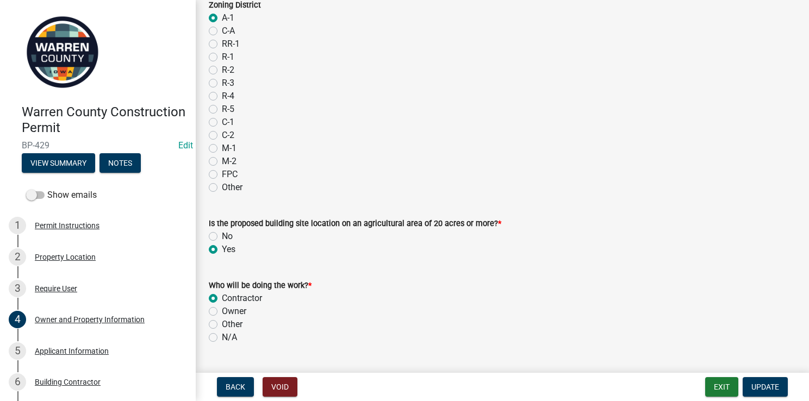
scroll to position [962, 0]
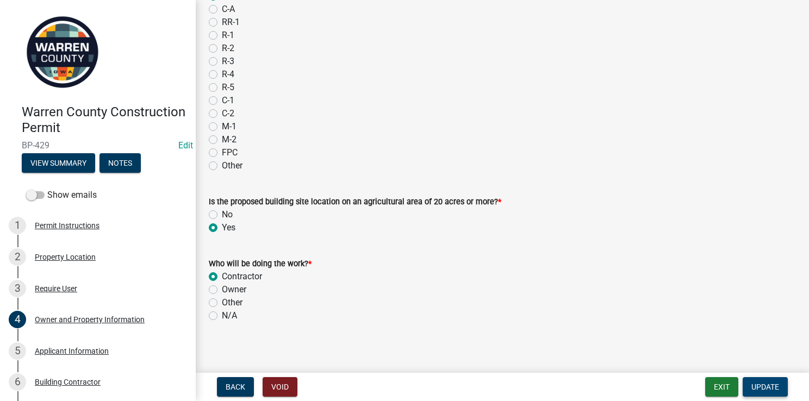
click at [766, 383] on span "Update" at bounding box center [766, 387] width 28 height 9
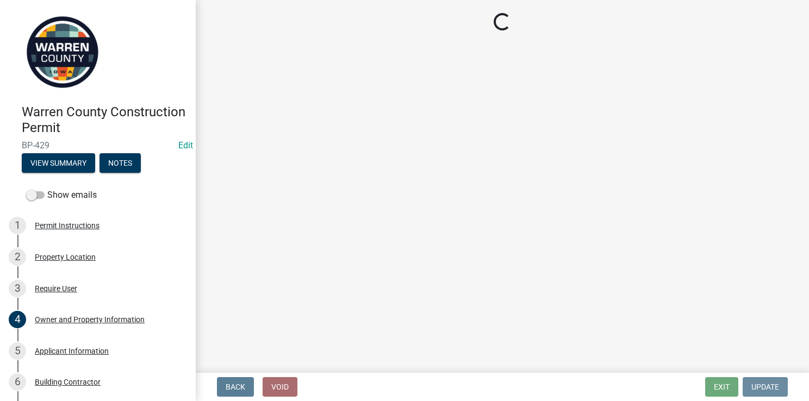
scroll to position [0, 0]
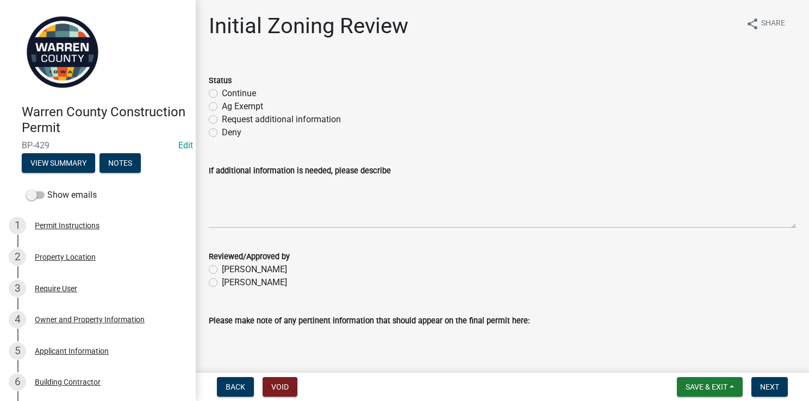
click at [222, 121] on label "Request additional information" at bounding box center [281, 119] width 119 height 13
click at [222, 120] on input "Request additional information" at bounding box center [225, 116] width 7 height 7
radio input "true"
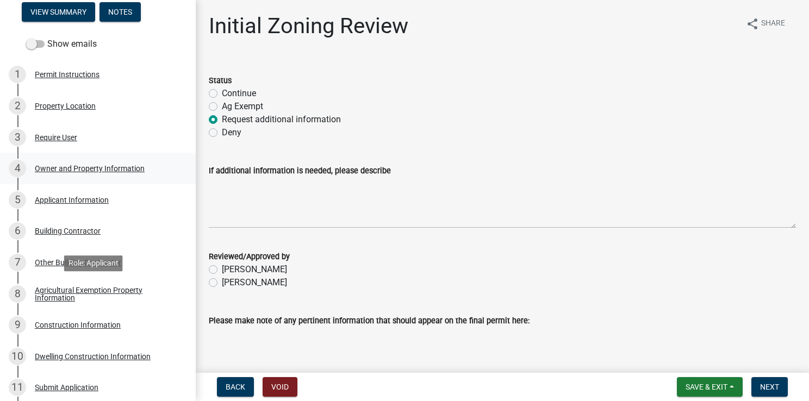
scroll to position [150, 0]
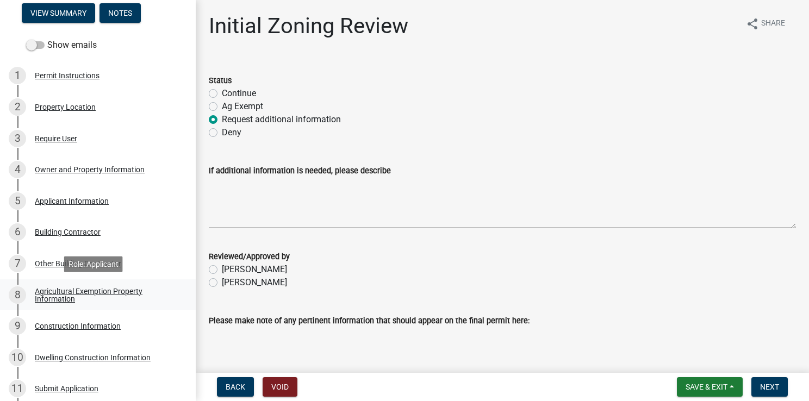
click at [73, 295] on div "Agricultural Exemption Property Information" at bounding box center [107, 295] width 144 height 15
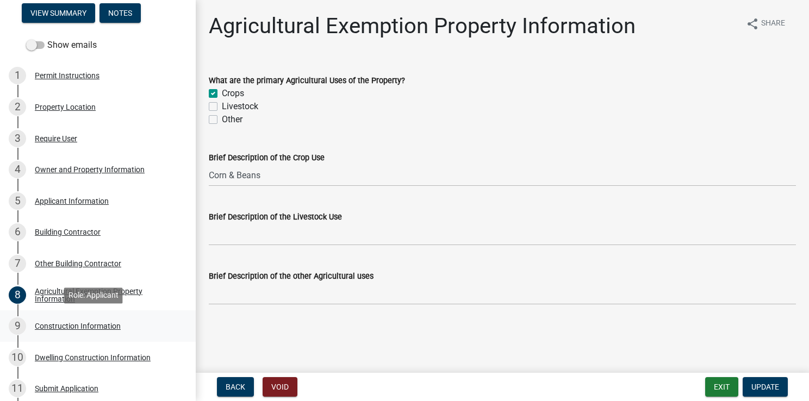
click at [72, 325] on div "Construction Information" at bounding box center [78, 327] width 86 height 8
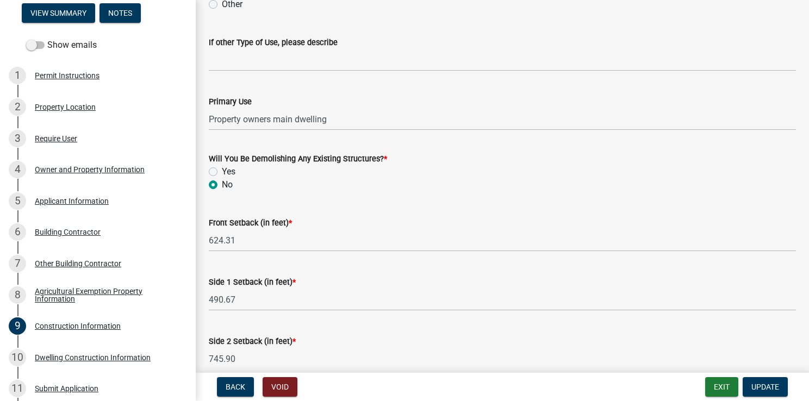
scroll to position [331, 0]
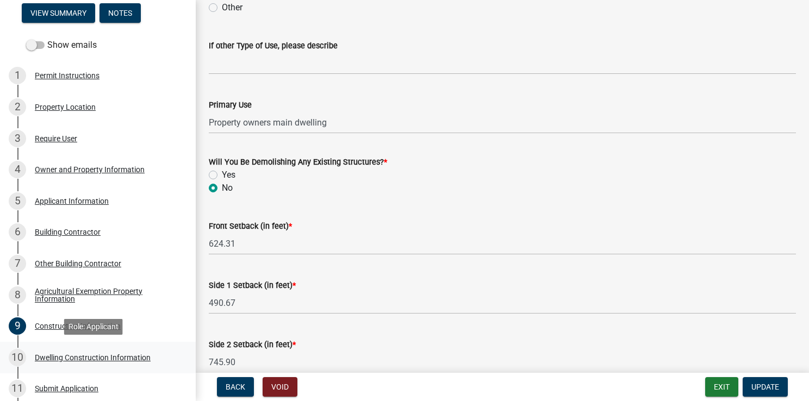
click at [120, 354] on div "Dwelling Construction Information" at bounding box center [93, 358] width 116 height 8
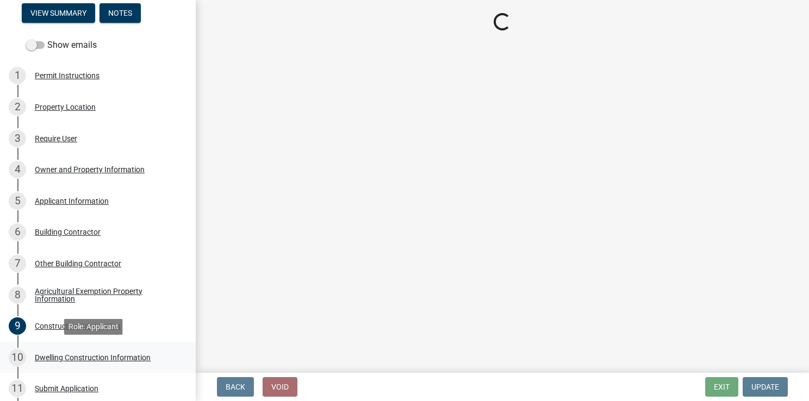
scroll to position [0, 0]
select select "6be2891c-b014-4eb5-8316-9de7191813e4"
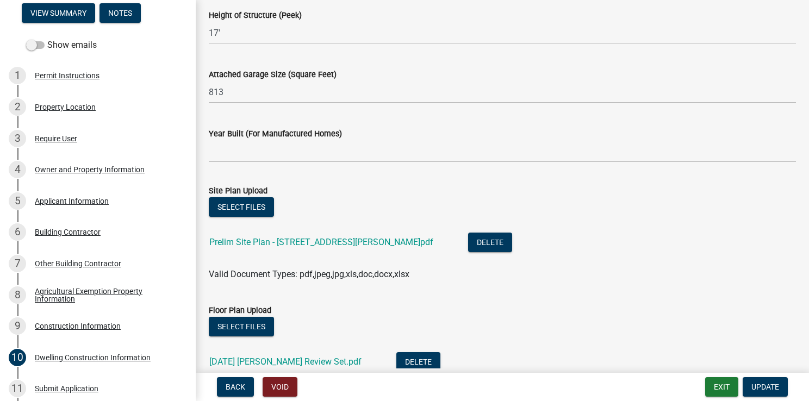
scroll to position [656, 0]
click at [257, 244] on link "Prelim Site Plan - [STREET_ADDRESS][PERSON_NAME]pdf" at bounding box center [321, 243] width 224 height 10
click at [283, 360] on link "[DATE] [PERSON_NAME] Review Set.pdf" at bounding box center [285, 362] width 152 height 10
click at [257, 360] on link "[DATE] [PERSON_NAME] Review Set.pdf" at bounding box center [285, 362] width 152 height 10
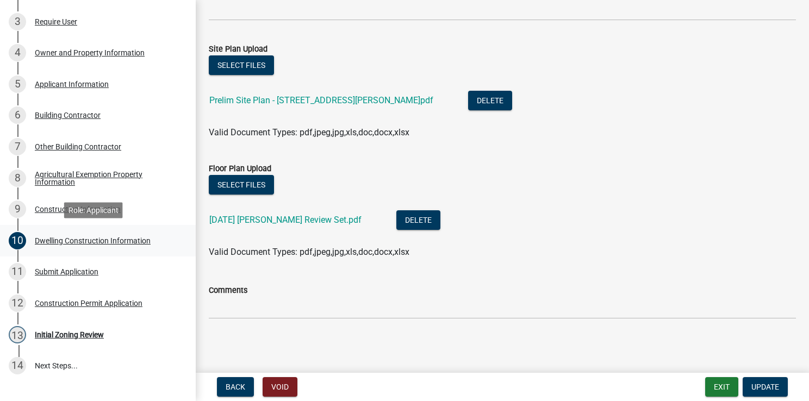
scroll to position [266, 0]
click at [65, 337] on div "Initial Zoning Review" at bounding box center [69, 336] width 69 height 8
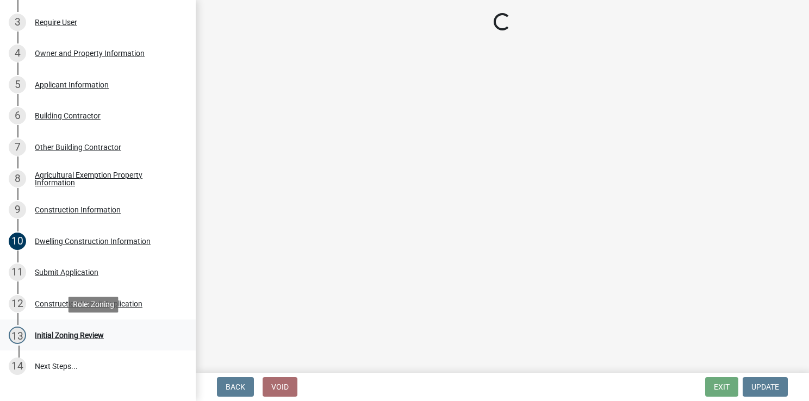
scroll to position [0, 0]
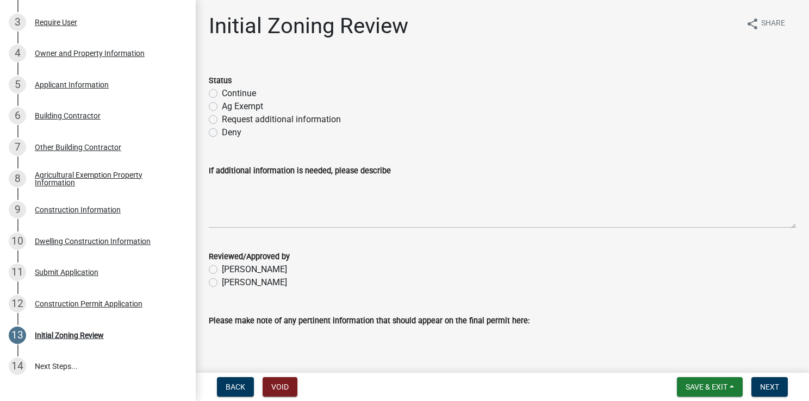
click at [213, 98] on div "Continue" at bounding box center [502, 93] width 587 height 13
click at [222, 97] on label "Continue" at bounding box center [239, 93] width 34 height 13
click at [222, 94] on input "Continue" at bounding box center [225, 90] width 7 height 7
radio input "true"
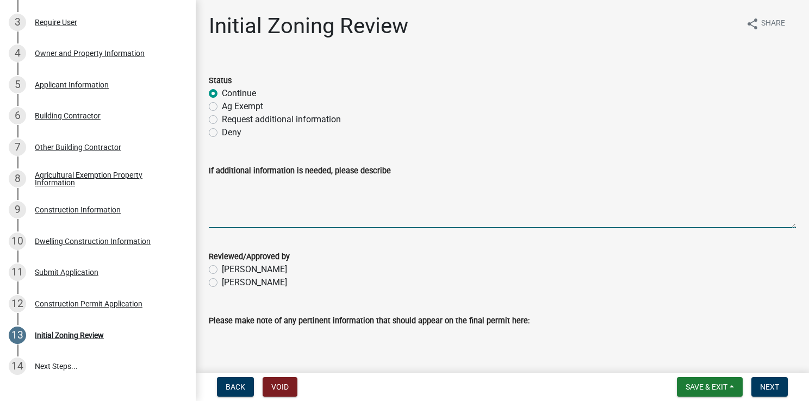
click at [213, 188] on textarea "If additional information is needed, please describe" at bounding box center [502, 202] width 587 height 51
drag, startPoint x: 209, startPoint y: 184, endPoint x: 286, endPoint y: 196, distance: 78.1
click at [286, 196] on textarea "The assessor's" at bounding box center [502, 202] width 587 height 51
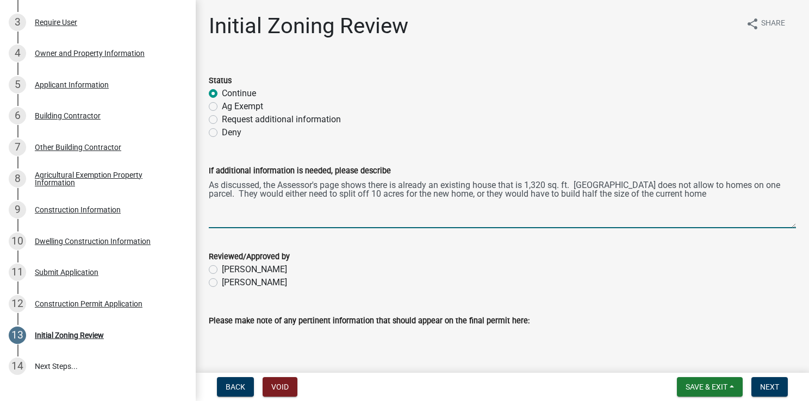
click at [584, 193] on textarea "As discussed, the Assessor's page shows there is already an existing house that…" at bounding box center [502, 202] width 587 height 51
click at [235, 200] on textarea "As discussed, the Assessor's page shows there is already an existing house that…" at bounding box center [502, 202] width 587 height 51
click at [498, 185] on textarea "As discussed, the Assessor's page shows there is already an existing house that…" at bounding box center [502, 202] width 587 height 51
click at [701, 183] on textarea "As discussed, the Assessor's page shows there is already an existing home that …" at bounding box center [502, 202] width 587 height 51
click at [690, 194] on textarea "As discussed, the Assessor's page shows there is already an existing home that …" at bounding box center [502, 202] width 587 height 51
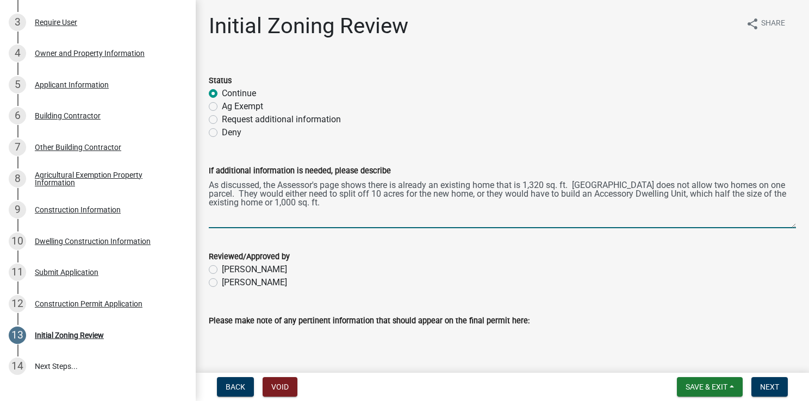
click at [717, 193] on textarea "As discussed, the Assessor's page shows there is already an existing home that …" at bounding box center [502, 202] width 587 height 51
type textarea "As discussed, the Assessor's page shows there is already an existing home that …"
click at [222, 119] on label "Request additional information" at bounding box center [281, 119] width 119 height 13
click at [222, 119] on input "Request additional information" at bounding box center [225, 116] width 7 height 7
radio input "true"
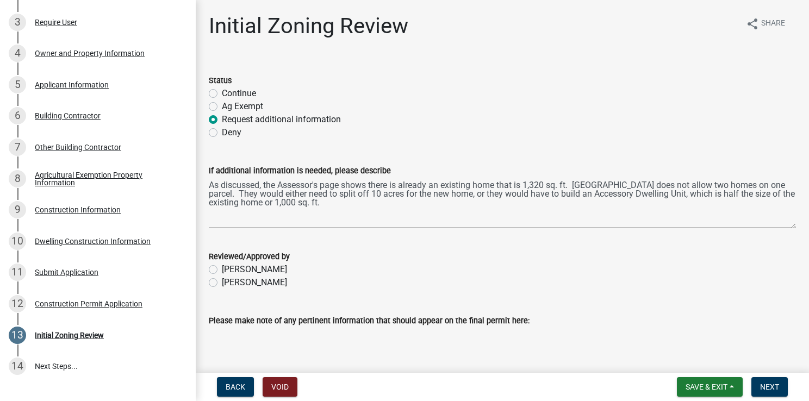
click at [222, 282] on label "[PERSON_NAME]" at bounding box center [254, 282] width 65 height 13
click at [222, 282] on input "[PERSON_NAME]" at bounding box center [225, 279] width 7 height 7
radio input "true"
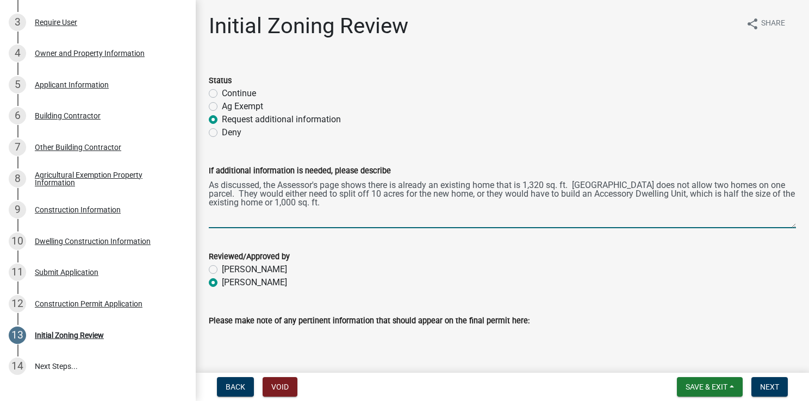
click at [339, 203] on textarea "As discussed, the Assessor's page shows there is already an existing home that …" at bounding box center [502, 202] width 587 height 51
type textarea "As discussed, the Assessor's page shows there is already an existing home that …"
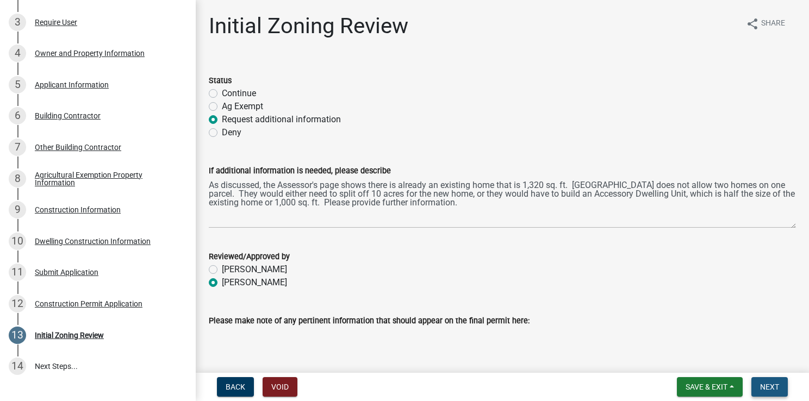
click at [765, 383] on span "Next" at bounding box center [769, 387] width 19 height 9
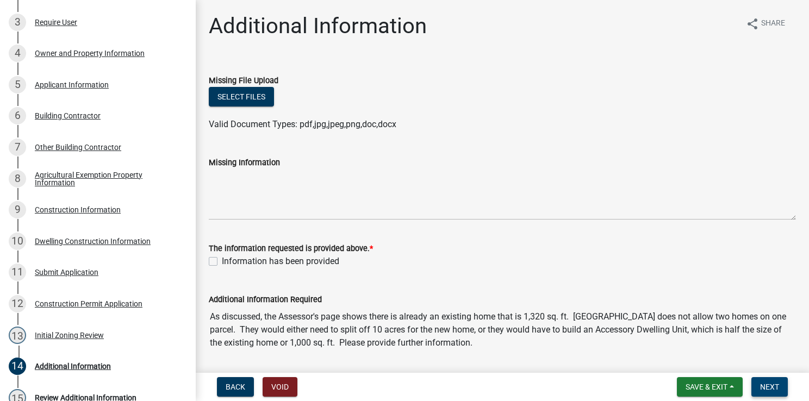
scroll to position [329, 0]
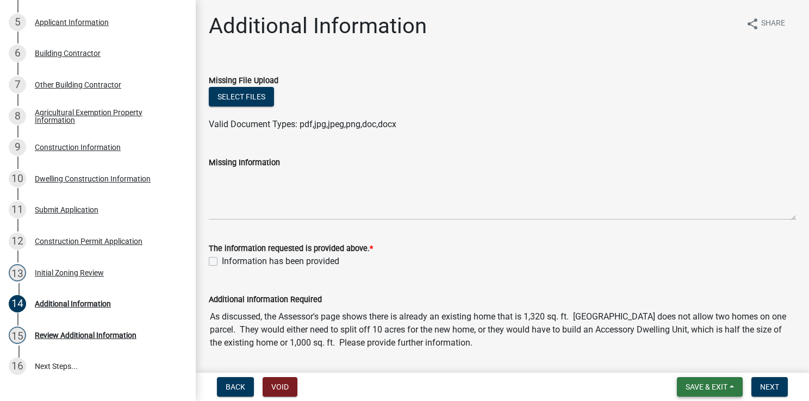
click at [697, 384] on span "Save & Exit" at bounding box center [707, 387] width 42 height 9
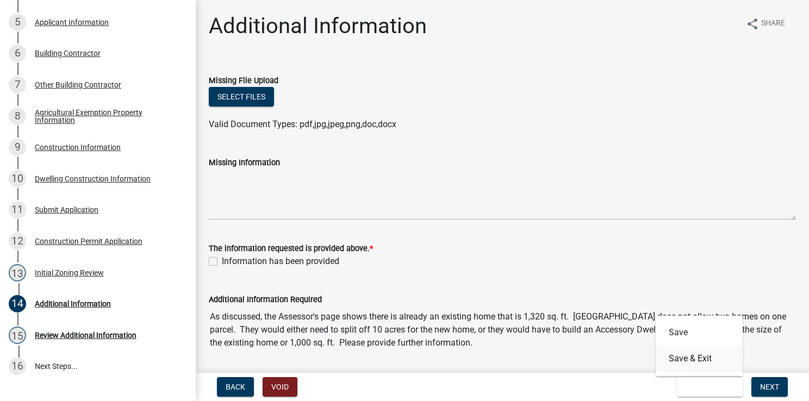
click at [693, 361] on button "Save & Exit" at bounding box center [699, 359] width 87 height 26
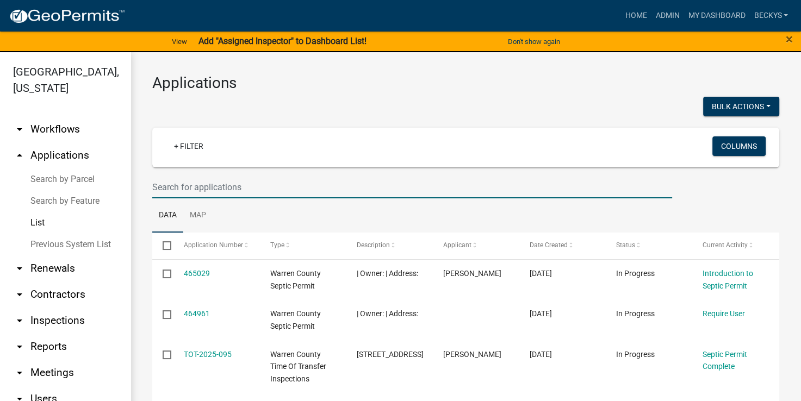
click at [153, 189] on input "text" at bounding box center [412, 187] width 520 height 22
type input "BP-415"
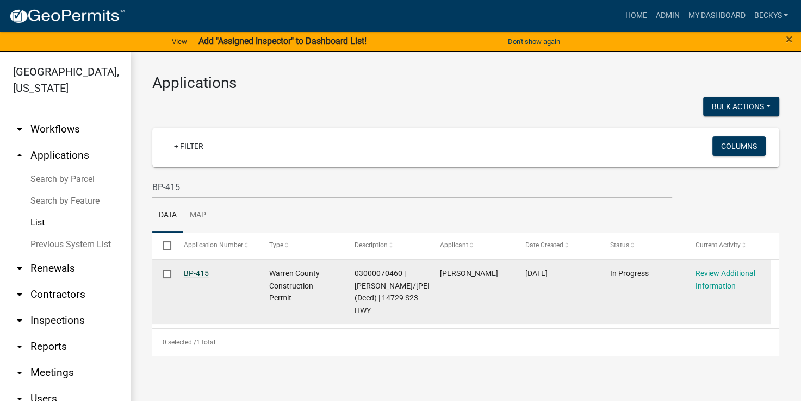
click at [194, 273] on link "BP-415" at bounding box center [196, 273] width 25 height 9
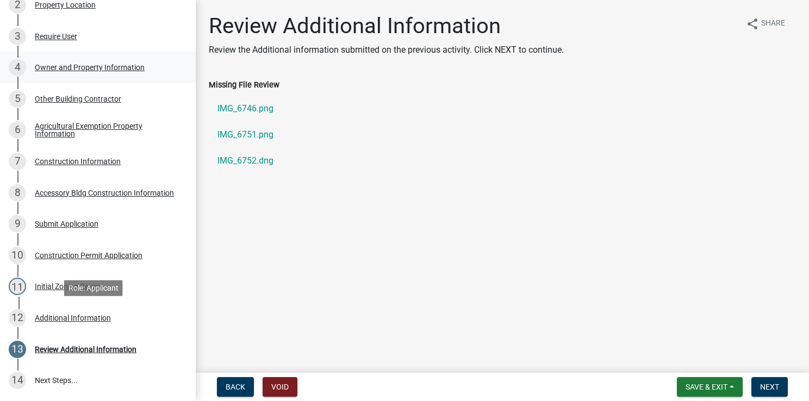
scroll to position [252, 0]
click at [65, 317] on div "Additional Information" at bounding box center [73, 319] width 76 height 8
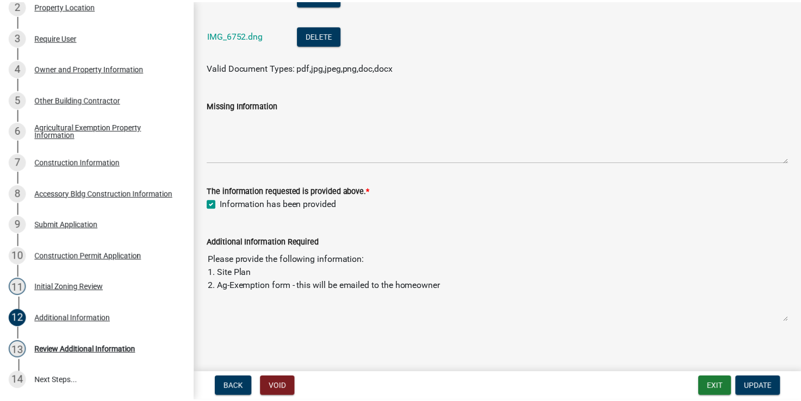
scroll to position [181, 0]
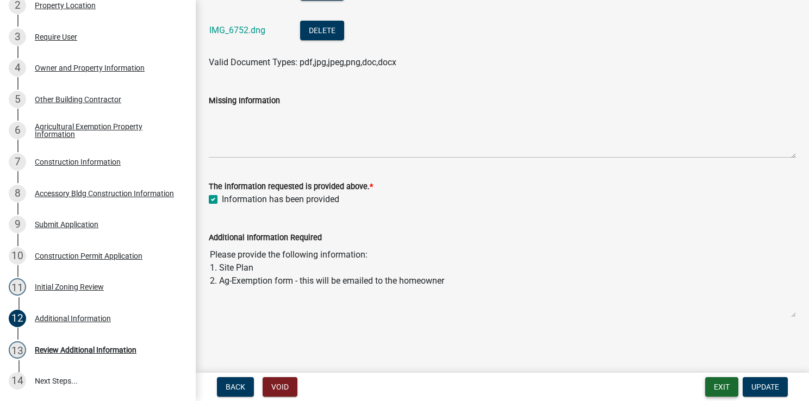
click at [714, 380] on button "Exit" at bounding box center [721, 387] width 33 height 20
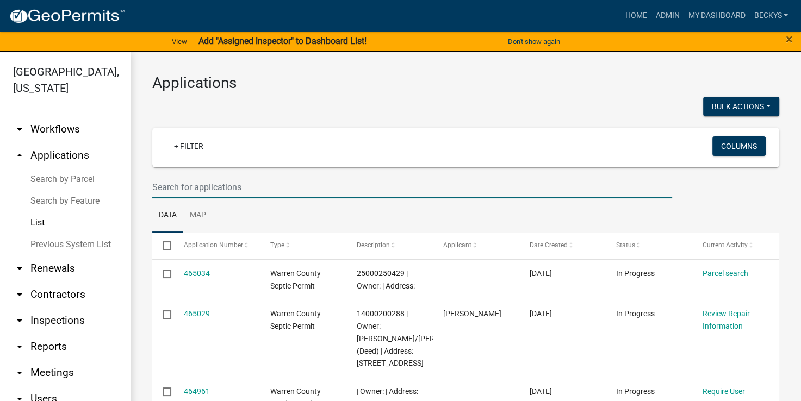
click at [163, 187] on input "text" at bounding box center [412, 187] width 520 height 22
click at [44, 212] on link "List" at bounding box center [65, 223] width 131 height 22
click at [153, 190] on input "text" at bounding box center [412, 187] width 520 height 22
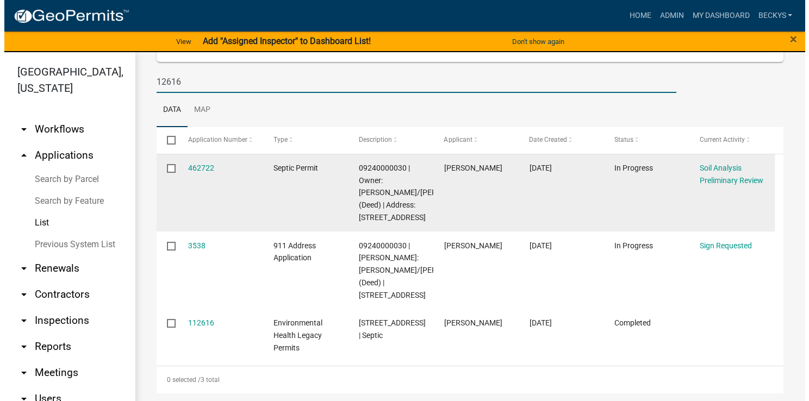
scroll to position [105, 0]
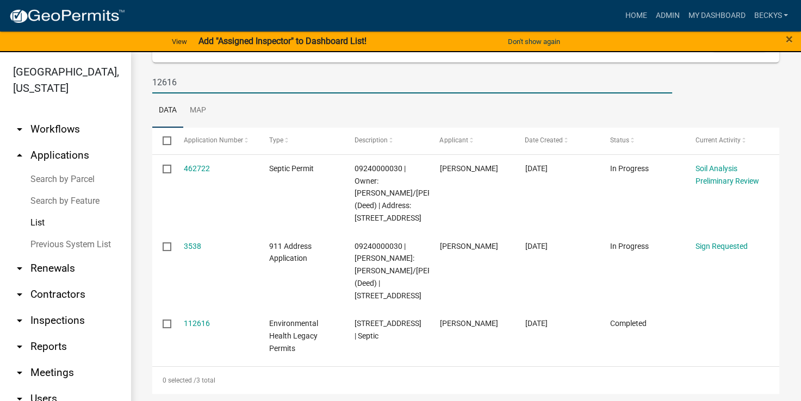
click at [46, 212] on link "List" at bounding box center [65, 223] width 131 height 22
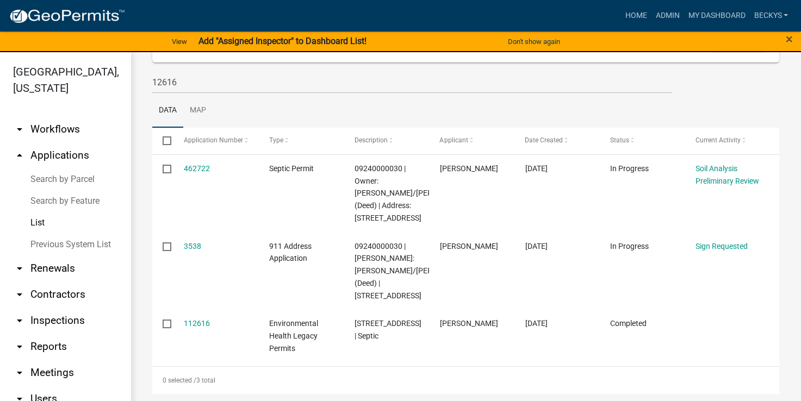
click at [38, 212] on link "List" at bounding box center [65, 223] width 131 height 22
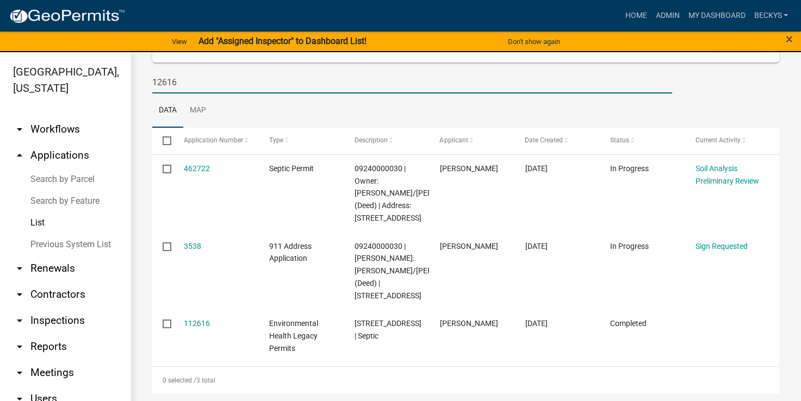
click at [182, 84] on input "12616" at bounding box center [412, 82] width 520 height 22
type input "1"
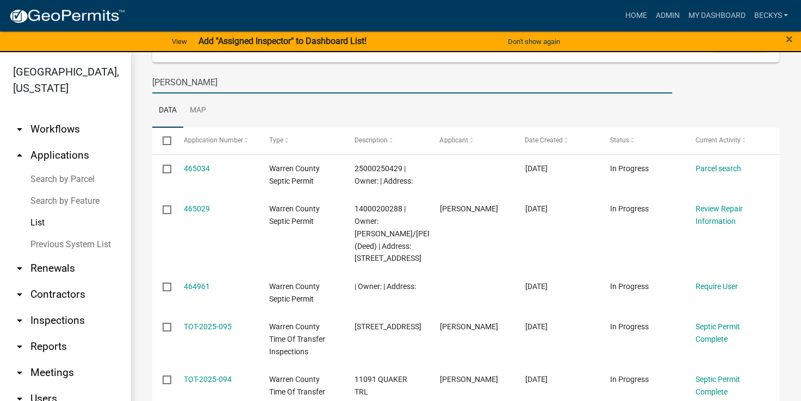
type input "[PERSON_NAME]"
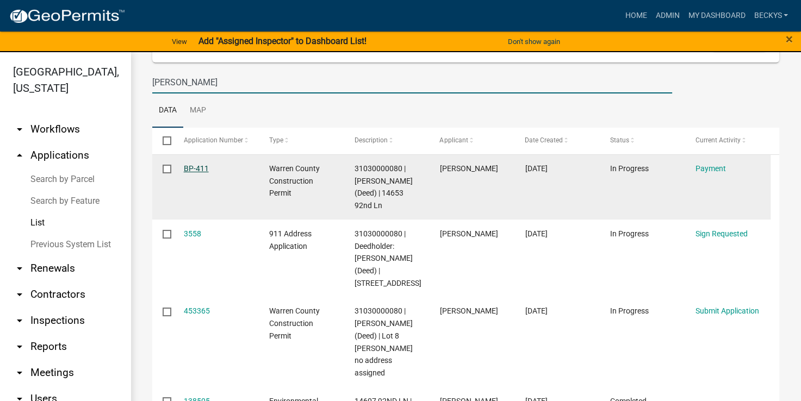
click at [196, 170] on link "BP-411" at bounding box center [196, 168] width 25 height 9
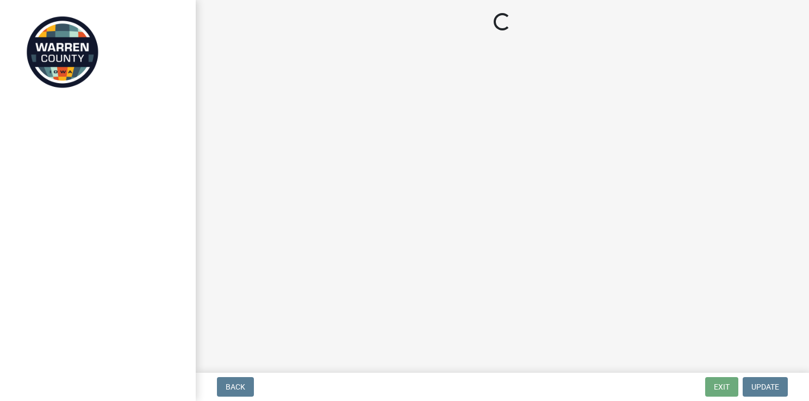
select select "3: 3"
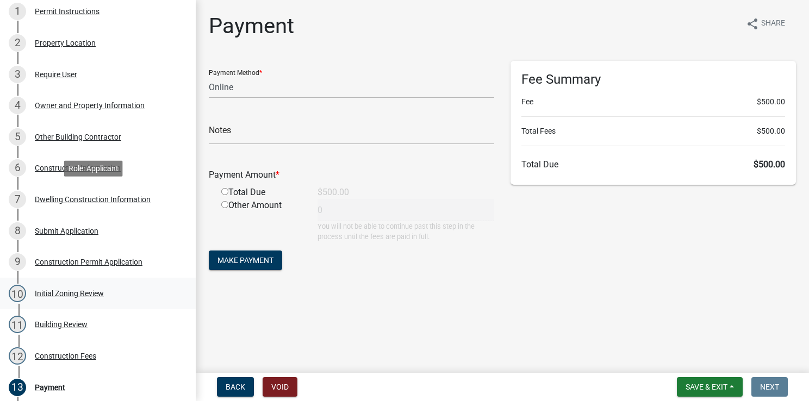
scroll to position [215, 0]
click at [70, 201] on div "Dwelling Construction Information" at bounding box center [93, 199] width 116 height 8
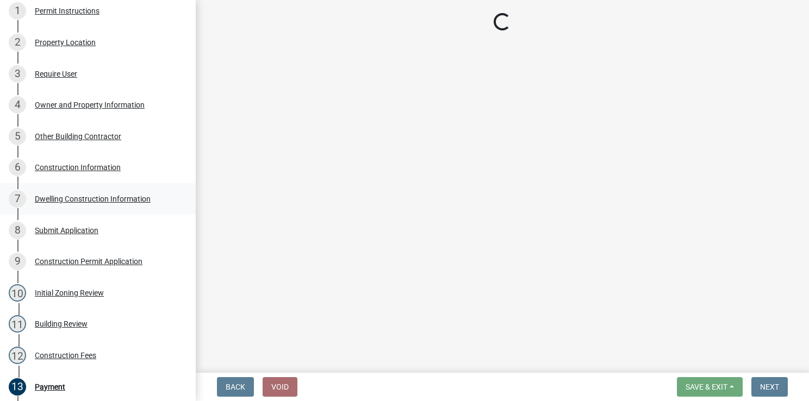
select select "6be2891c-b014-4eb5-8316-9de7191813e4"
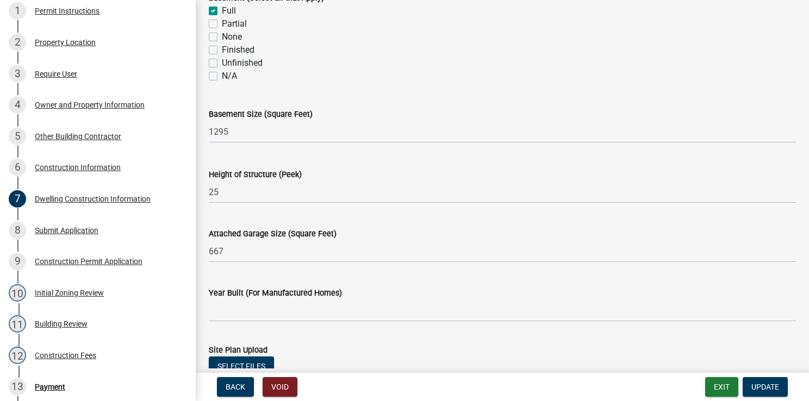
scroll to position [700, 0]
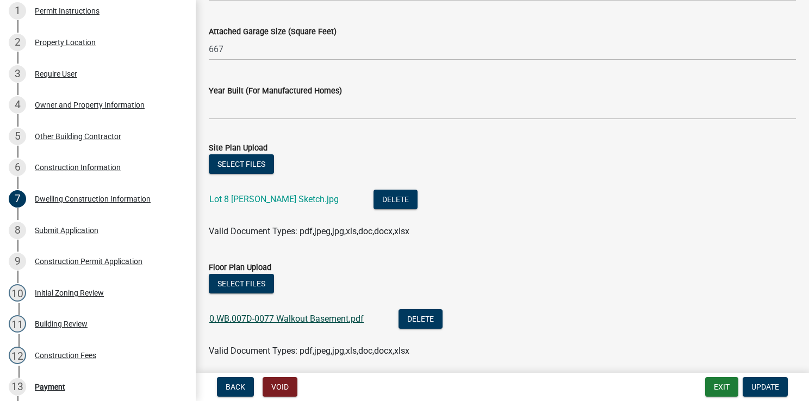
click at [250, 318] on link "0.WB.007D-0077 Walkout Basement.pdf" at bounding box center [286, 319] width 154 height 10
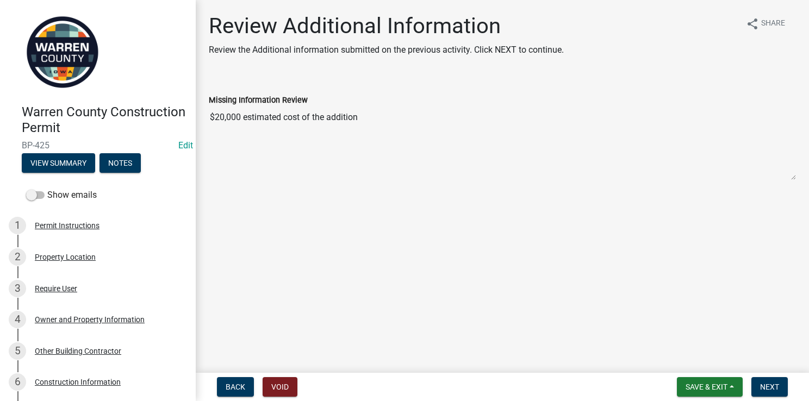
click at [707, 279] on main "Review Additional Information Review the Additional information submitted on th…" at bounding box center [502, 184] width 613 height 369
click at [772, 383] on span "Next" at bounding box center [769, 387] width 19 height 9
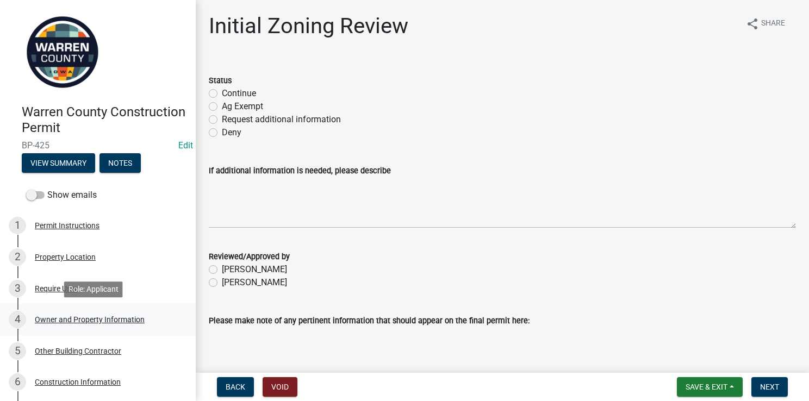
click at [116, 321] on div "Owner and Property Information" at bounding box center [90, 320] width 110 height 8
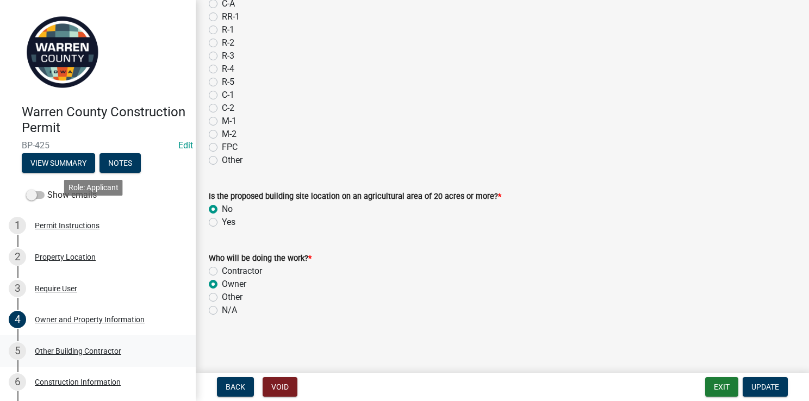
scroll to position [134, 0]
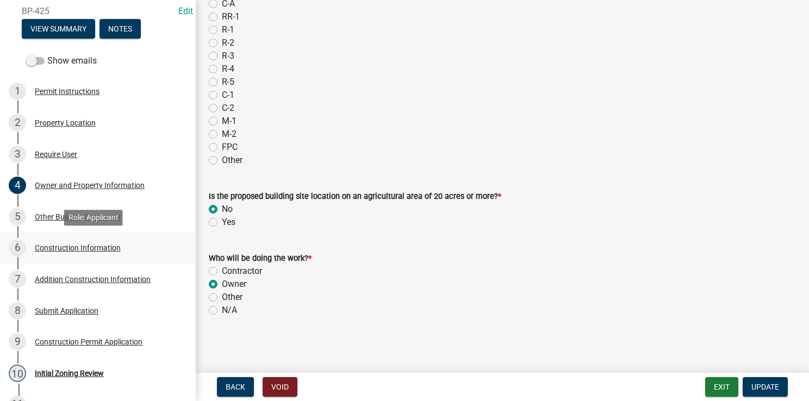
click at [54, 246] on div "Construction Information" at bounding box center [78, 248] width 86 height 8
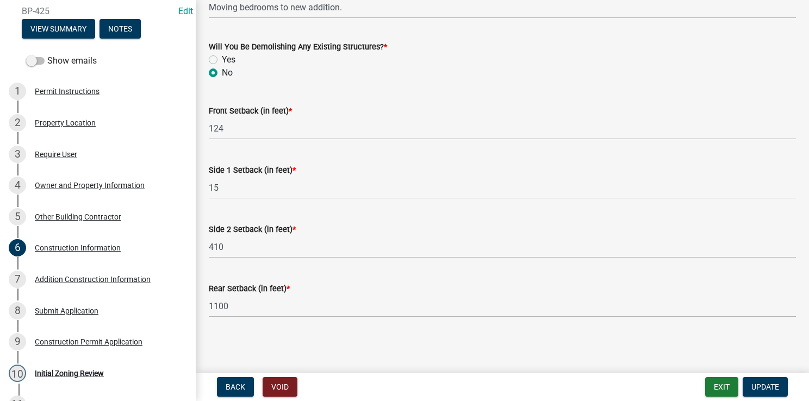
scroll to position [445, 0]
click at [65, 280] on div "Addition Construction Information" at bounding box center [93, 280] width 116 height 8
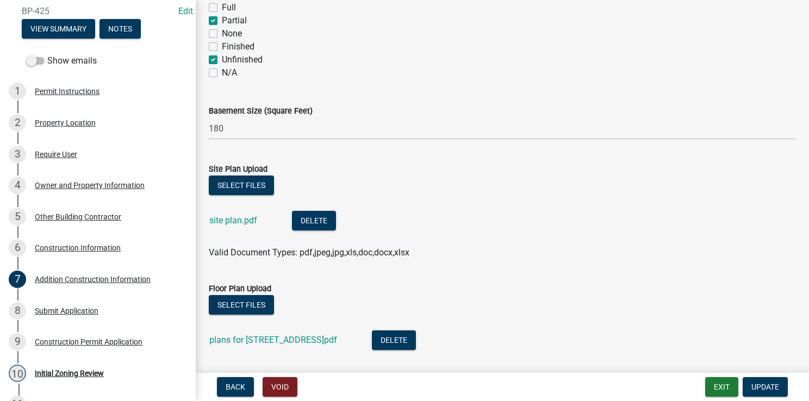
scroll to position [487, 0]
click at [74, 182] on div "Owner and Property Information" at bounding box center [90, 186] width 110 height 8
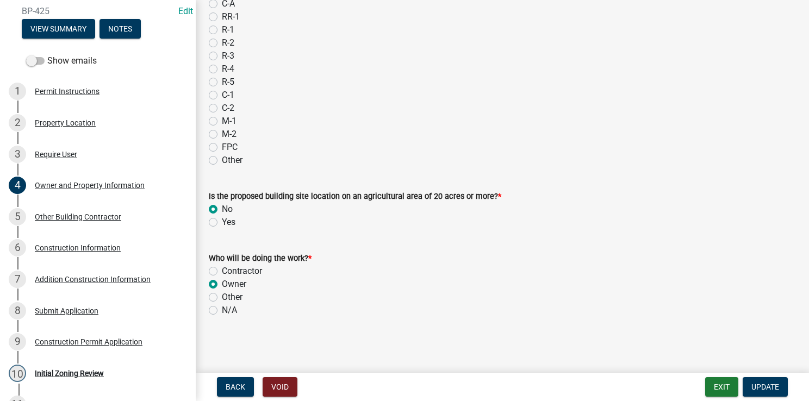
scroll to position [966, 0]
click at [91, 249] on div "Construction Information" at bounding box center [78, 248] width 86 height 8
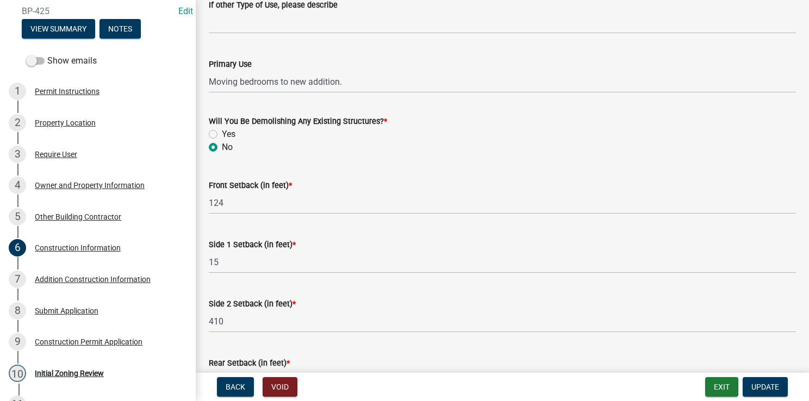
scroll to position [446, 0]
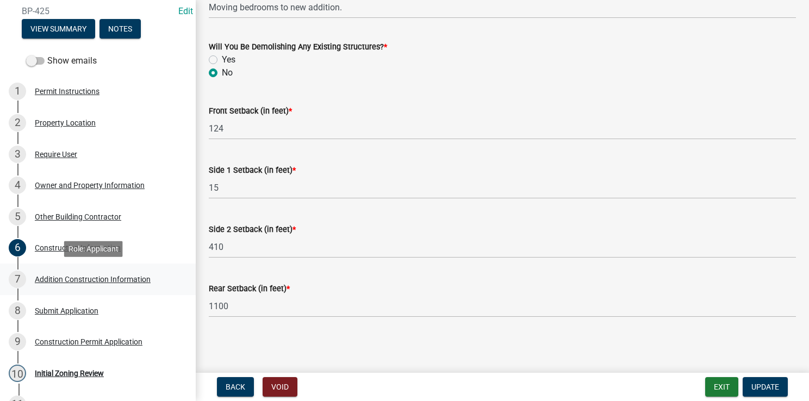
click at [73, 276] on div "Addition Construction Information" at bounding box center [93, 280] width 116 height 8
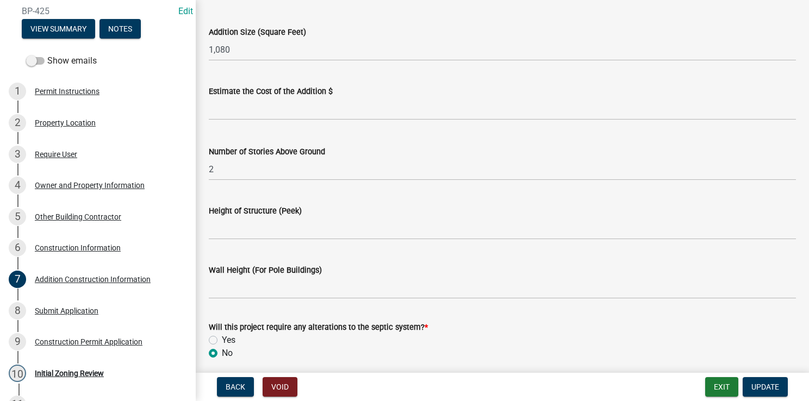
scroll to position [93, 0]
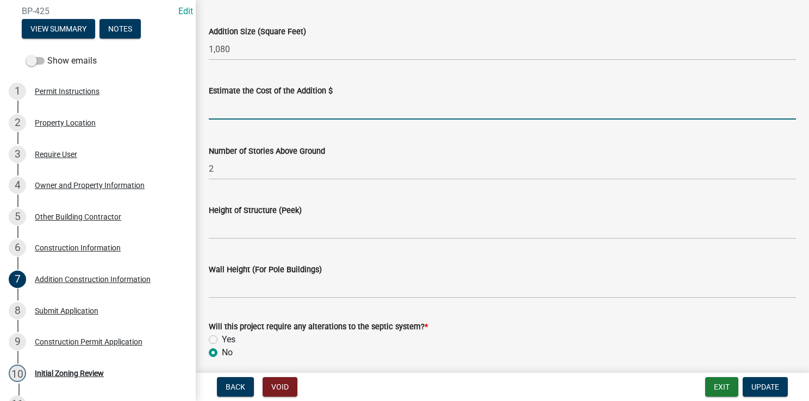
click at [231, 115] on input "text" at bounding box center [502, 108] width 587 height 22
type input "20,000"
click at [763, 383] on span "Update" at bounding box center [766, 387] width 28 height 9
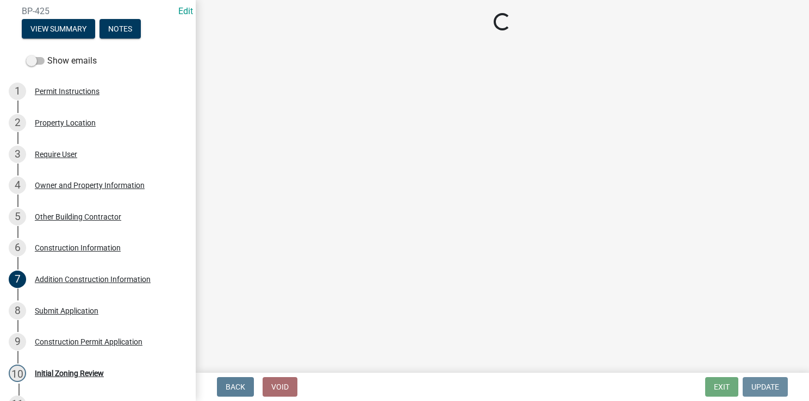
scroll to position [0, 0]
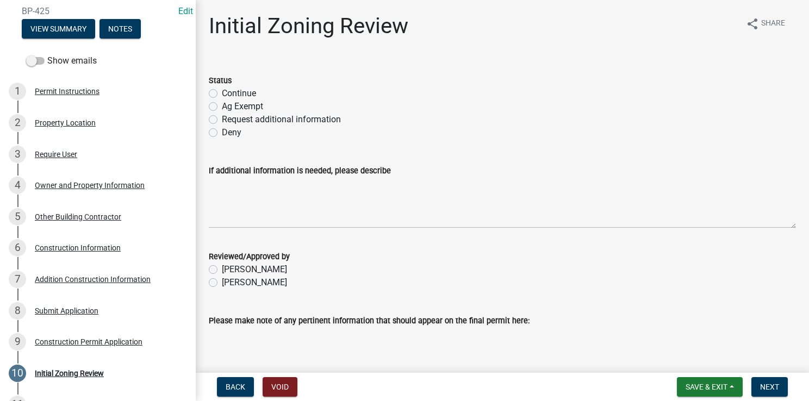
click at [222, 92] on label "Continue" at bounding box center [239, 93] width 34 height 13
click at [222, 92] on input "Continue" at bounding box center [225, 90] width 7 height 7
radio input "true"
click at [222, 287] on label "[PERSON_NAME]" at bounding box center [254, 282] width 65 height 13
click at [222, 283] on input "[PERSON_NAME]" at bounding box center [225, 279] width 7 height 7
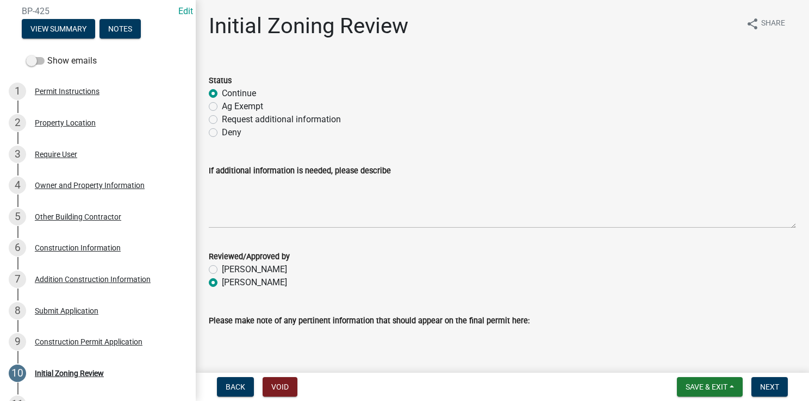
radio input "true"
click at [762, 383] on span "Next" at bounding box center [769, 387] width 19 height 9
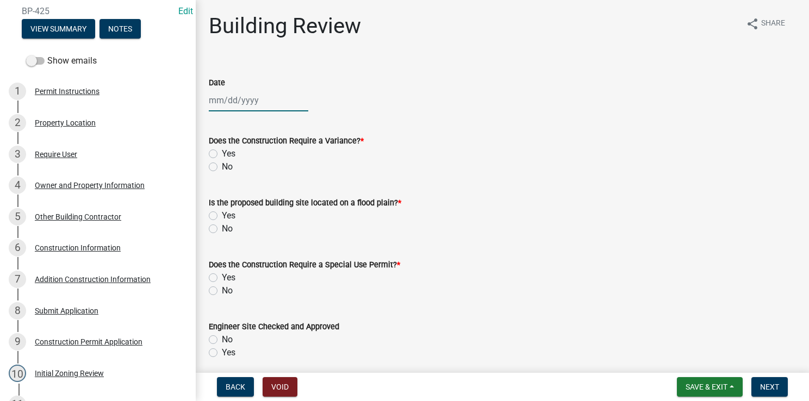
click at [230, 106] on div at bounding box center [259, 100] width 100 height 22
select select "8"
select select "2025"
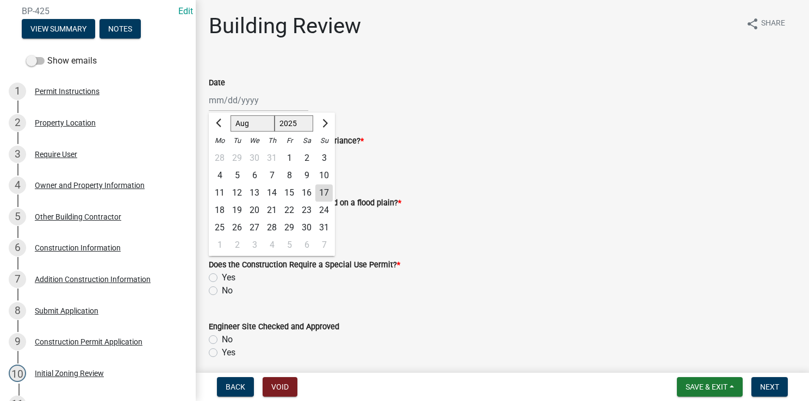
click at [324, 190] on div "17" at bounding box center [323, 192] width 17 height 17
type input "[DATE]"
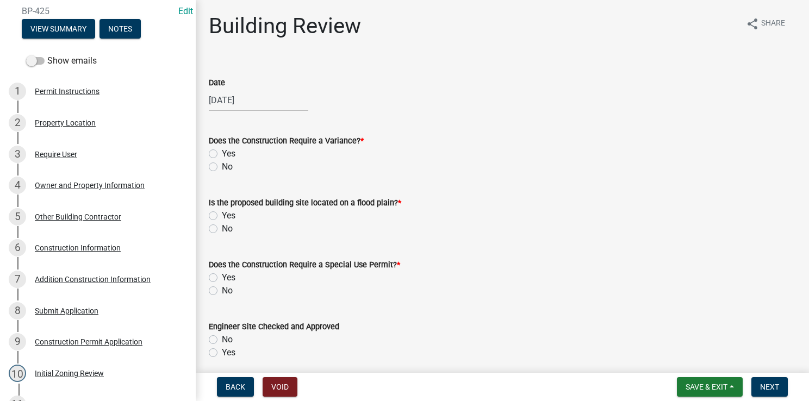
click at [222, 166] on label "No" at bounding box center [227, 166] width 11 height 13
click at [222, 166] on input "No" at bounding box center [225, 163] width 7 height 7
radio input "true"
click at [222, 230] on label "No" at bounding box center [227, 228] width 11 height 13
click at [222, 230] on input "No" at bounding box center [225, 225] width 7 height 7
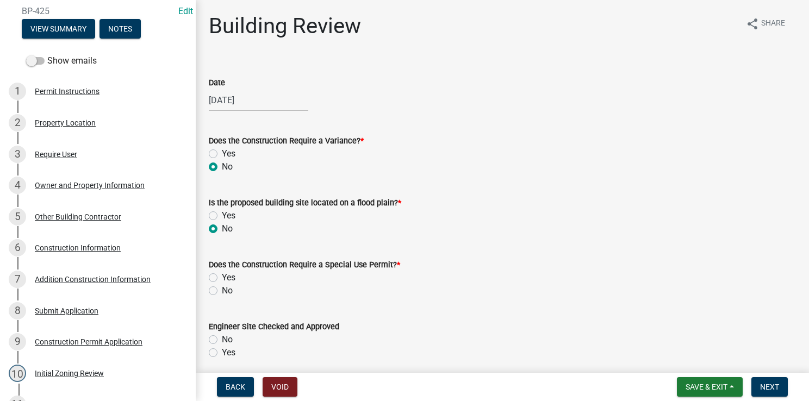
radio input "true"
click at [222, 290] on label "No" at bounding box center [227, 290] width 11 height 13
click at [222, 290] on input "No" at bounding box center [225, 287] width 7 height 7
radio input "true"
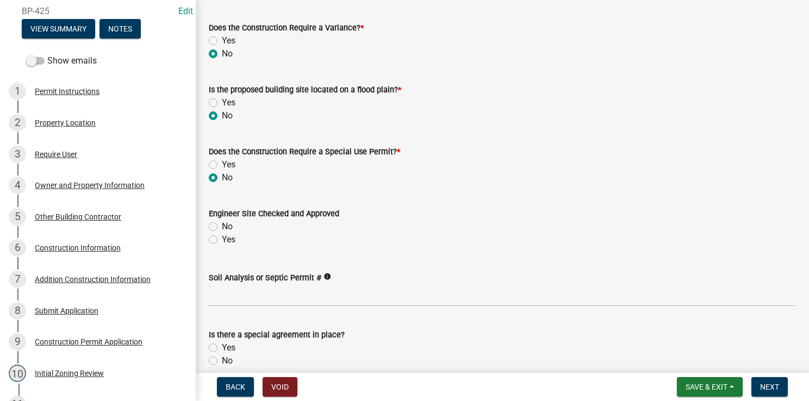
scroll to position [113, 0]
click at [222, 238] on label "Yes" at bounding box center [229, 240] width 14 height 13
click at [222, 238] on input "Yes" at bounding box center [225, 237] width 7 height 7
radio input "true"
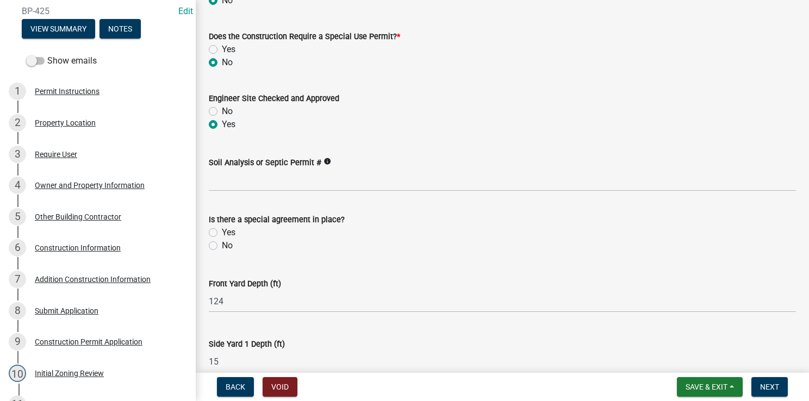
scroll to position [228, 0]
click at [222, 247] on label "No" at bounding box center [227, 246] width 11 height 13
click at [222, 247] on input "No" at bounding box center [225, 243] width 7 height 7
radio input "true"
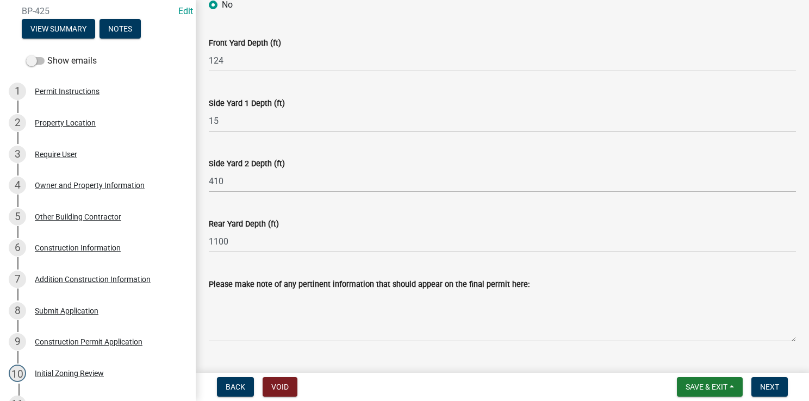
scroll to position [469, 0]
click at [767, 393] on button "Next" at bounding box center [770, 387] width 36 height 20
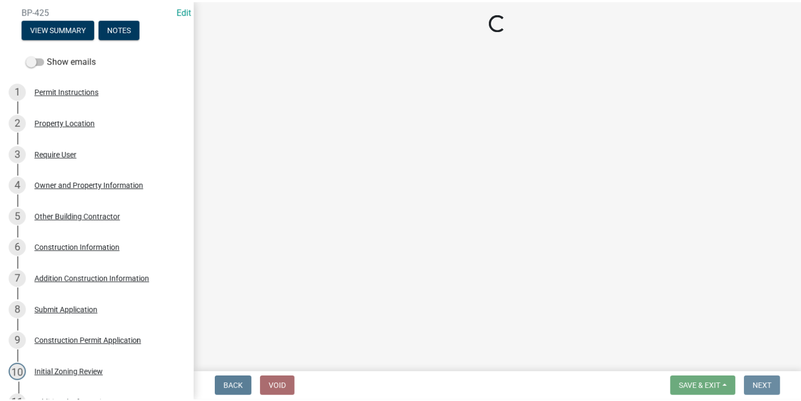
scroll to position [0, 0]
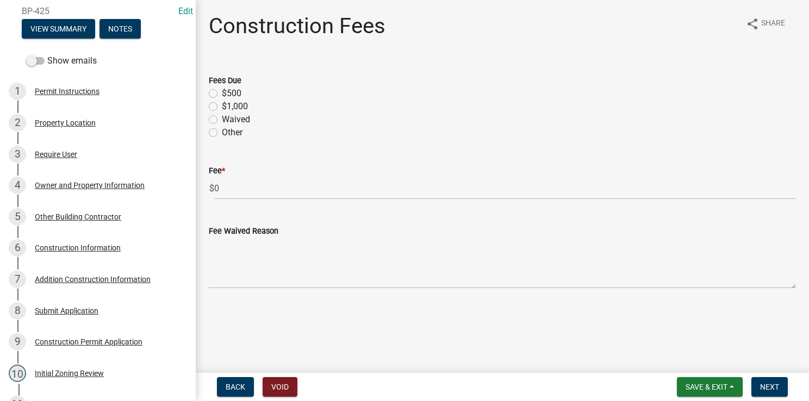
click at [222, 92] on label "$500" at bounding box center [232, 93] width 20 height 13
click at [222, 92] on input "$500" at bounding box center [225, 90] width 7 height 7
radio input "true"
click at [776, 382] on button "Next" at bounding box center [770, 387] width 36 height 20
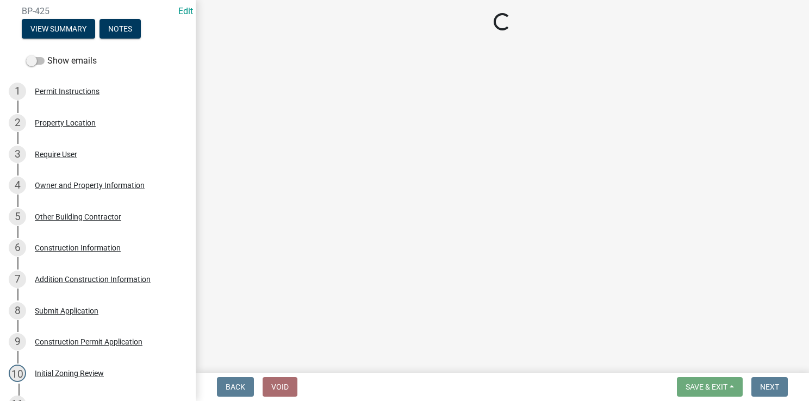
select select "3: 3"
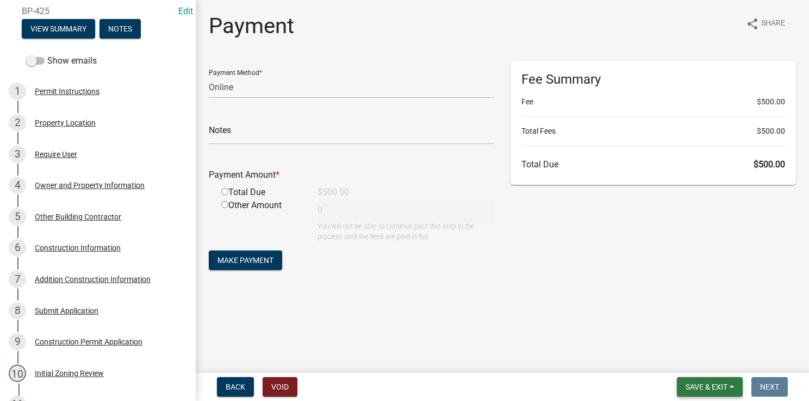
click at [709, 386] on span "Save & Exit" at bounding box center [707, 387] width 42 height 9
click at [700, 359] on button "Save & Exit" at bounding box center [699, 359] width 87 height 26
